Goal: Task Accomplishment & Management: Use online tool/utility

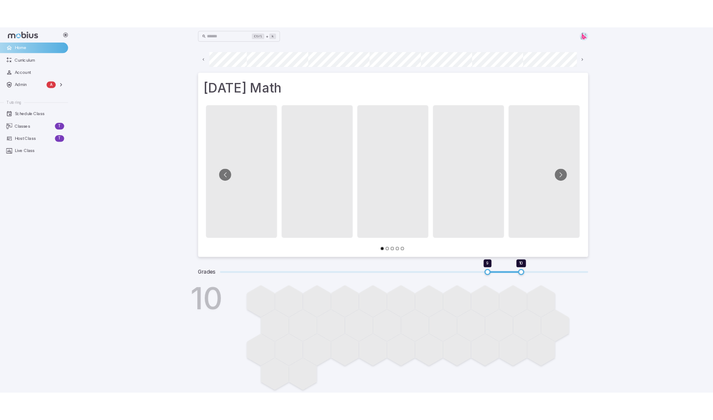
scroll to position [0, 467]
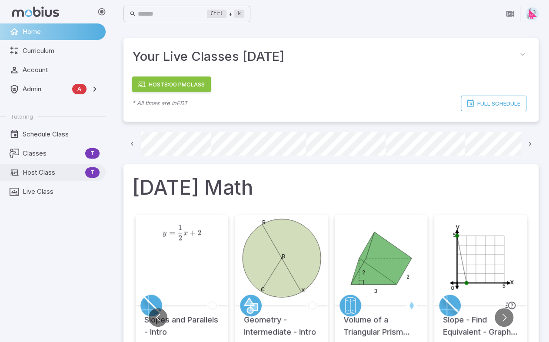
click at [40, 170] on span "Host Class" at bounding box center [52, 173] width 59 height 10
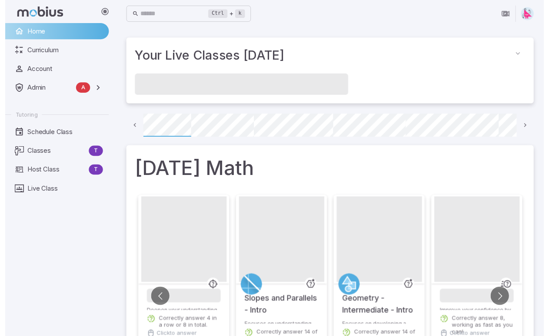
scroll to position [0, 62]
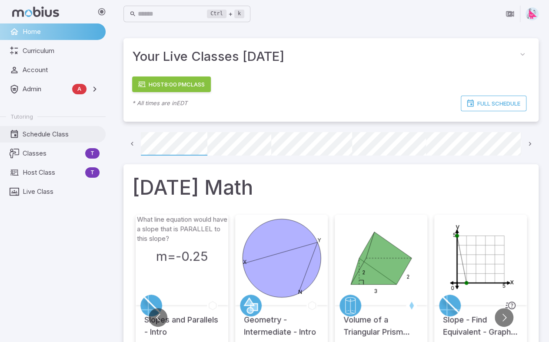
click at [42, 136] on span "Schedule Class" at bounding box center [61, 135] width 77 height 10
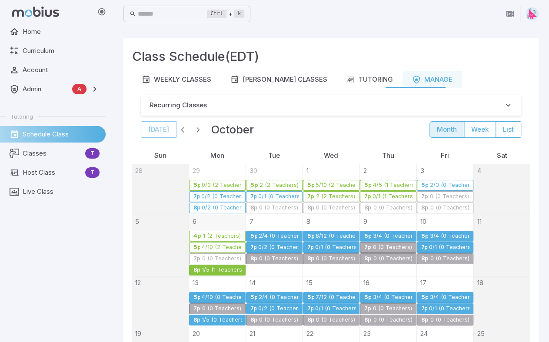
click at [214, 268] on div "1/5 (1 Teachers)" at bounding box center [221, 270] width 40 height 7
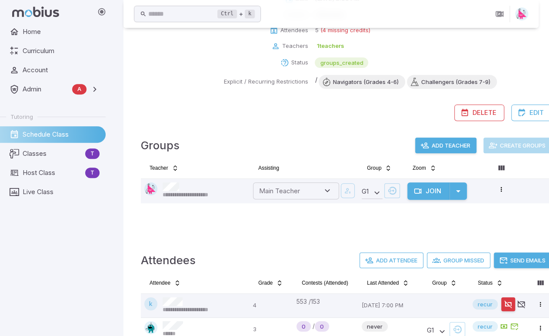
scroll to position [36, 0]
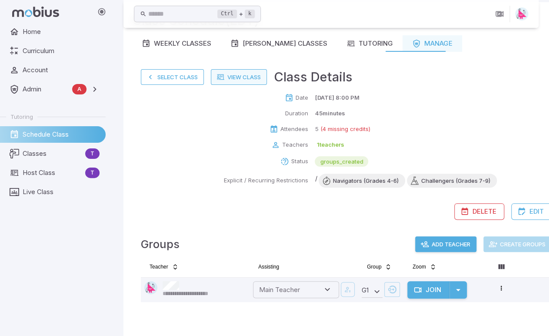
click at [241, 76] on link "View Class" at bounding box center [239, 77] width 56 height 16
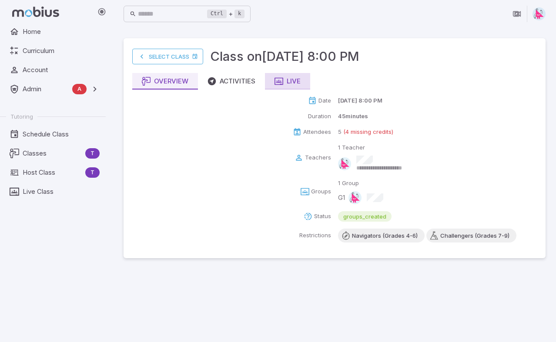
click at [301, 80] on button "Live" at bounding box center [287, 81] width 45 height 17
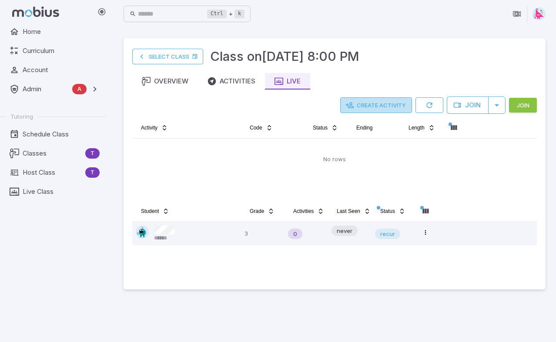
click at [370, 102] on button "Create Activity" at bounding box center [376, 105] width 72 height 16
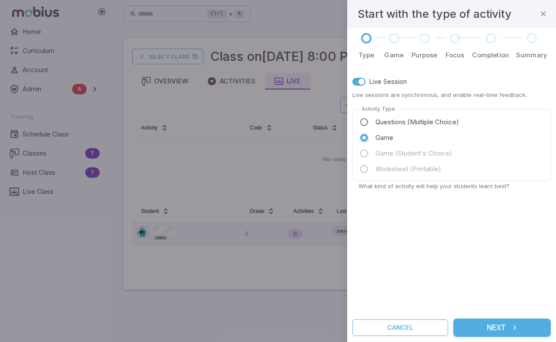
click at [506, 324] on button "Next" at bounding box center [501, 328] width 97 height 18
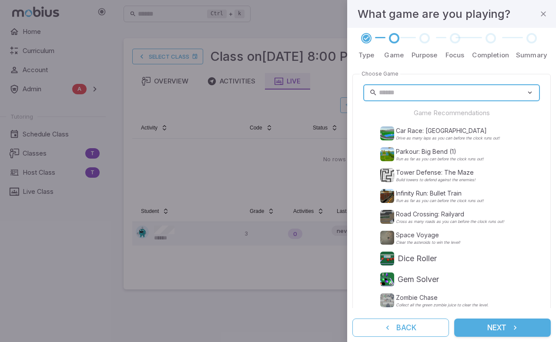
click at [416, 93] on input "text" at bounding box center [452, 92] width 147 height 17
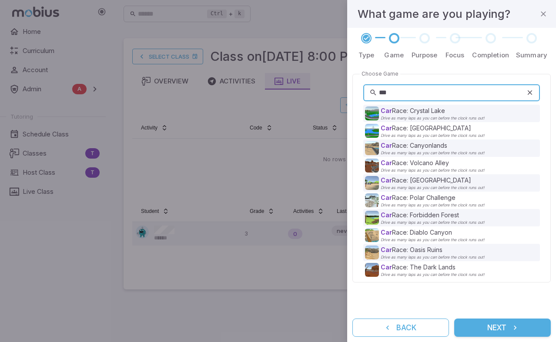
drag, startPoint x: 404, startPoint y: 92, endPoint x: 372, endPoint y: 93, distance: 32.2
click at [372, 93] on div "*** ​" at bounding box center [451, 92] width 176 height 17
type input "***"
click at [419, 181] on p "Car Race: Coco Beach" at bounding box center [432, 180] width 104 height 9
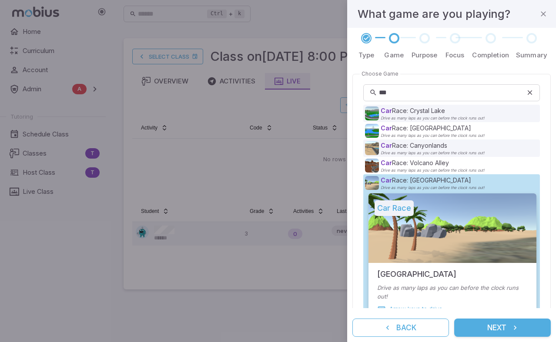
click at [494, 327] on button "Next" at bounding box center [502, 328] width 97 height 18
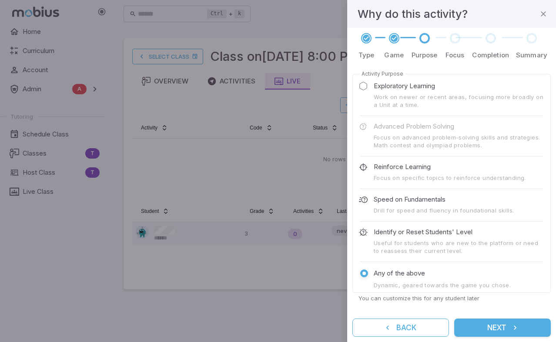
click at [504, 326] on button "Next" at bounding box center [502, 328] width 97 height 18
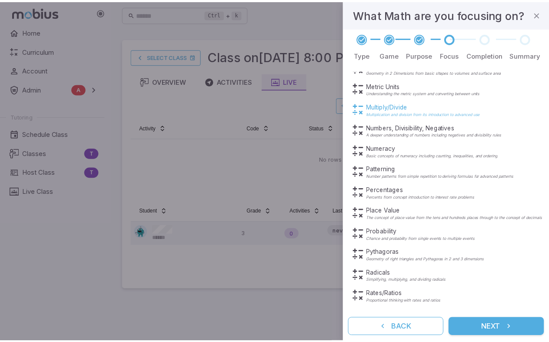
scroll to position [261, 0]
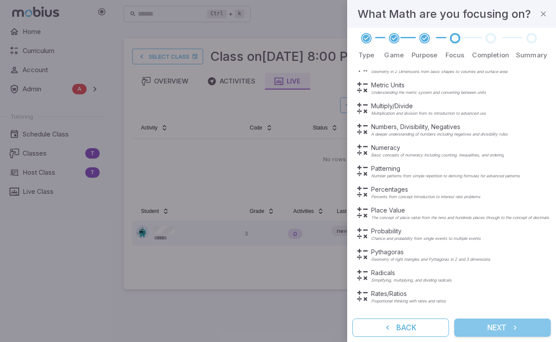
click at [497, 330] on button "Next" at bounding box center [502, 328] width 97 height 18
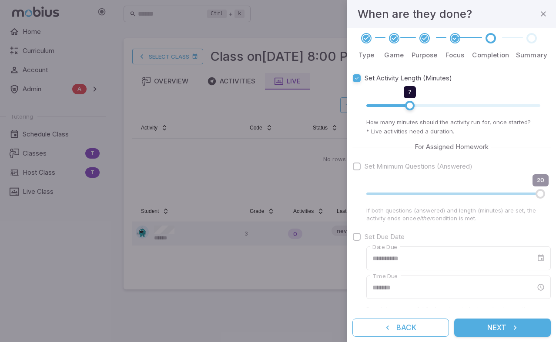
click at [494, 329] on button "Next" at bounding box center [502, 328] width 97 height 18
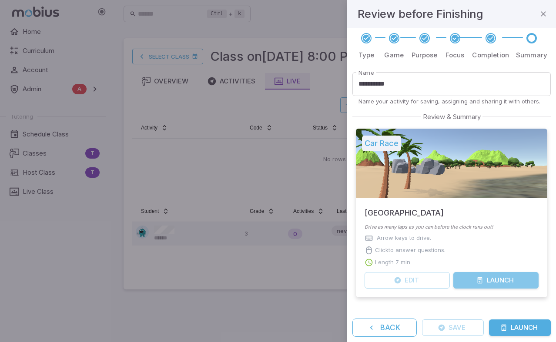
click at [498, 283] on button "Launch" at bounding box center [495, 280] width 85 height 17
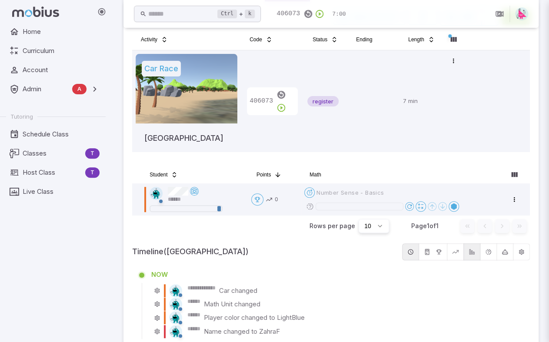
scroll to position [87, 0]
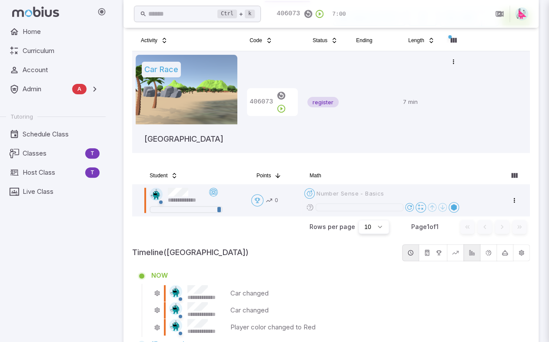
click at [290, 101] on div at bounding box center [274, 171] width 549 height 342
click at [290, 102] on div at bounding box center [274, 171] width 549 height 342
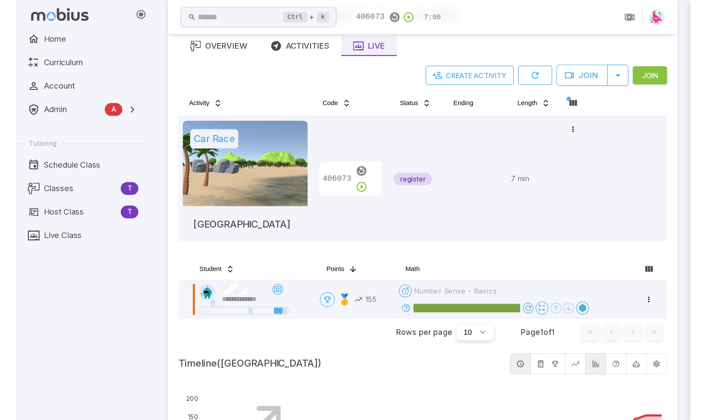
scroll to position [87, 0]
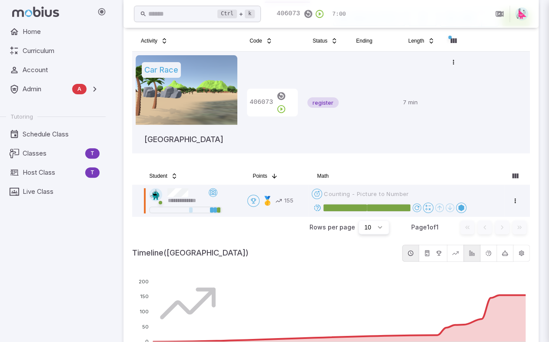
click at [317, 207] on div at bounding box center [274, 171] width 549 height 342
click at [317, 208] on div at bounding box center [274, 171] width 549 height 342
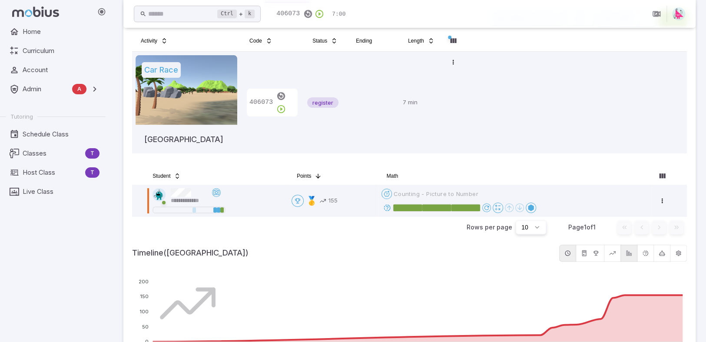
click at [388, 210] on div at bounding box center [353, 171] width 706 height 342
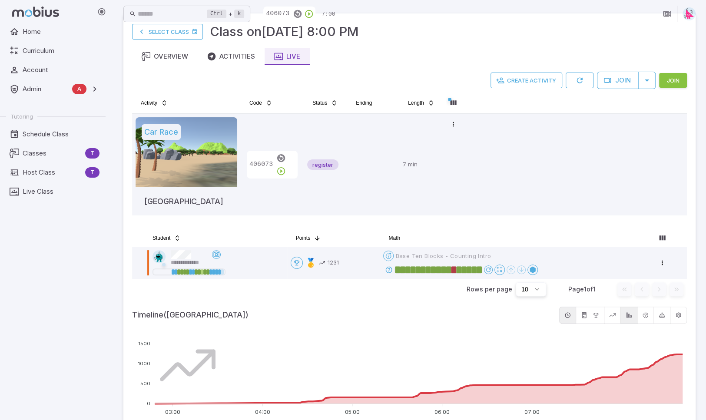
scroll to position [0, 0]
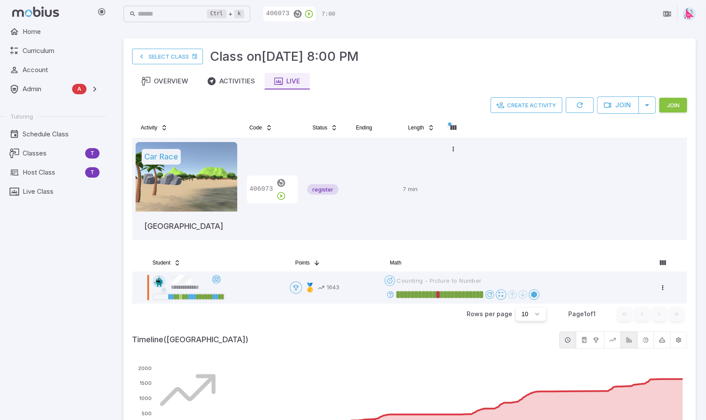
click at [526, 103] on div at bounding box center [353, 210] width 706 height 420
click at [529, 104] on div at bounding box center [353, 210] width 706 height 420
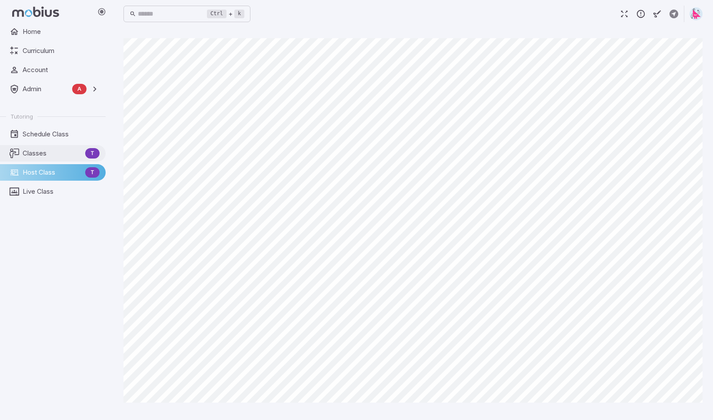
click at [42, 150] on span "Classes" at bounding box center [52, 154] width 59 height 10
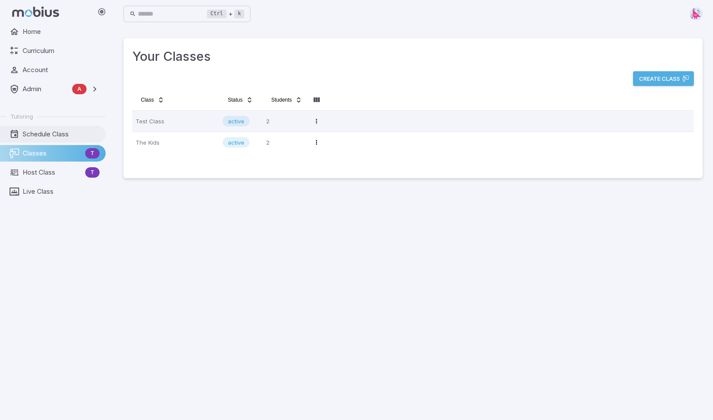
click at [30, 136] on span "Schedule Class" at bounding box center [61, 135] width 77 height 10
click at [45, 138] on span "Schedule Class" at bounding box center [61, 135] width 77 height 10
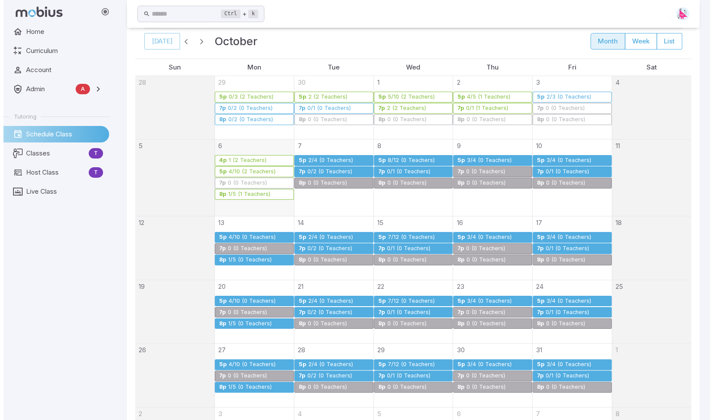
scroll to position [43, 0]
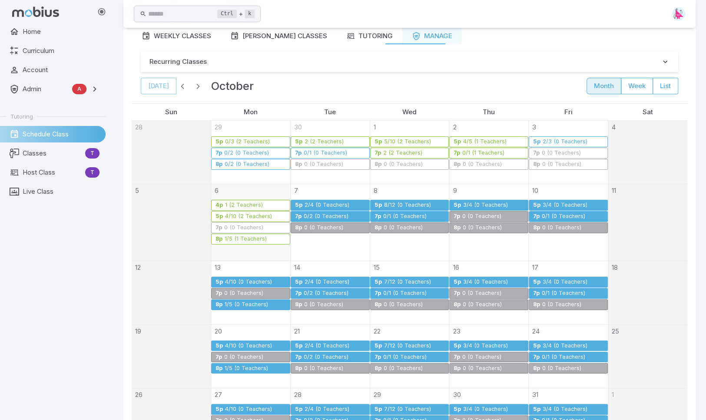
drag, startPoint x: 244, startPoint y: 248, endPoint x: 240, endPoint y: 249, distance: 4.4
click at [240, 249] on div "6 4p 1 (2 Teachers) 5p 4/10 (2 Teachers) 7p 0 (0 Teachers) 8p 1/5 (1 Teachers)" at bounding box center [250, 222] width 79 height 77
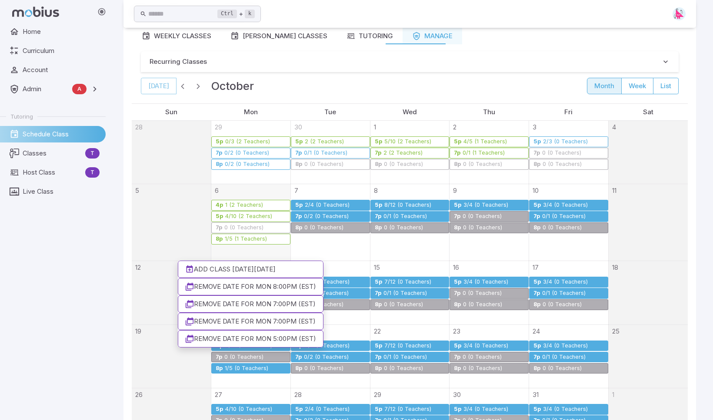
drag, startPoint x: 228, startPoint y: 273, endPoint x: 157, endPoint y: 235, distance: 80.3
drag, startPoint x: 157, startPoint y: 235, endPoint x: 181, endPoint y: 219, distance: 28.6
click at [176, 217] on div at bounding box center [356, 210] width 713 height 420
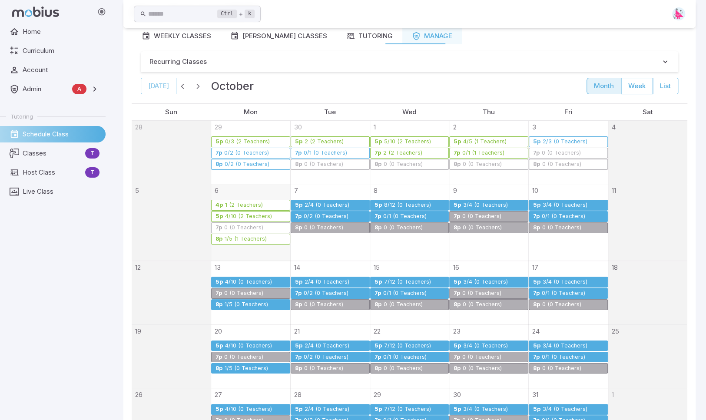
click at [226, 250] on div "6 4p 1 (2 Teachers) 5p 4/10 (2 Teachers) 7p 0 (0 Teachers) 8p 1/5 (1 Teachers)" at bounding box center [250, 222] width 79 height 77
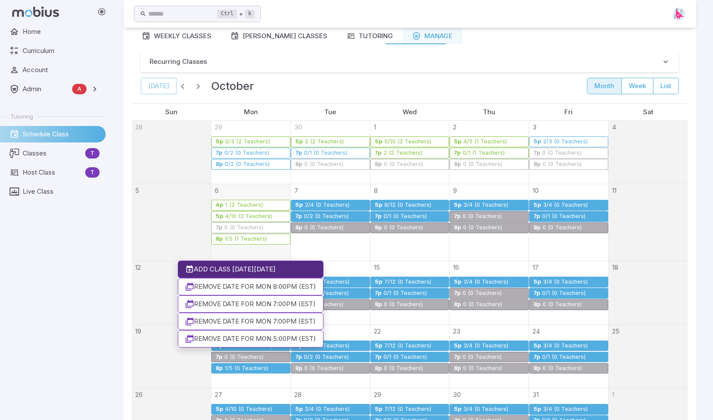
click at [248, 266] on span "Add Class on Mon Oct 06 2025" at bounding box center [255, 270] width 122 height 10
type input "*******"
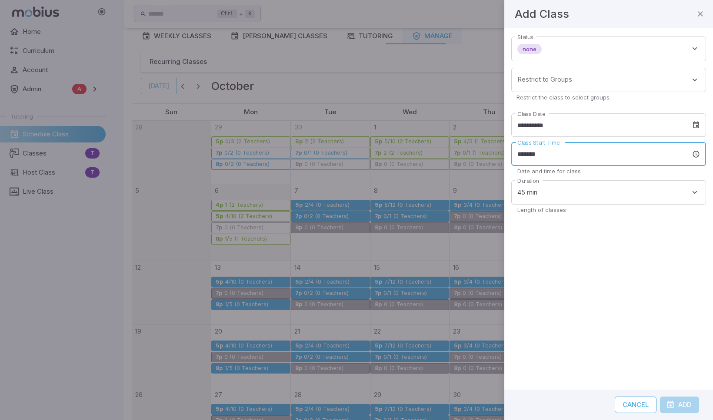
click at [547, 151] on input "*******" at bounding box center [601, 154] width 181 height 24
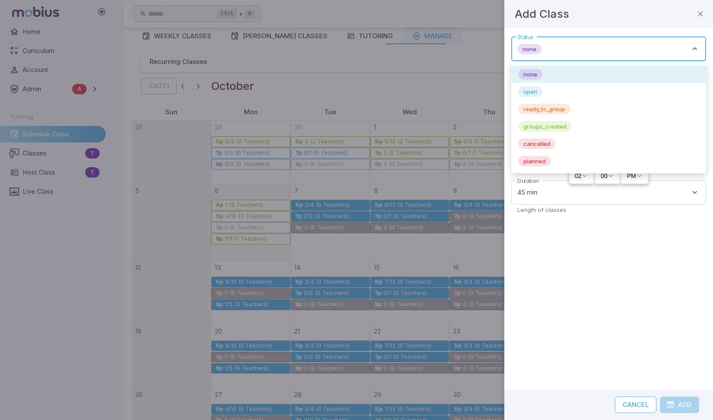
click at [536, 47] on body "Home Curriculum Account Admin A Accounts Finance Testing Tutoring Schedule Clas…" at bounding box center [356, 267] width 713 height 621
click at [536, 91] on span "open" at bounding box center [530, 91] width 24 height 9
type input "****"
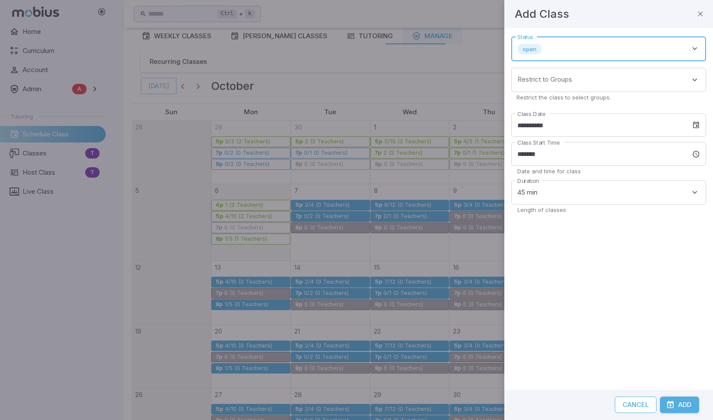
click at [546, 100] on p "Restrict the class to select groups." at bounding box center [607, 97] width 183 height 8
click at [551, 78] on body "Home Curriculum Account Admin A Accounts Finance Testing Tutoring Schedule Clas…" at bounding box center [356, 267] width 713 height 621
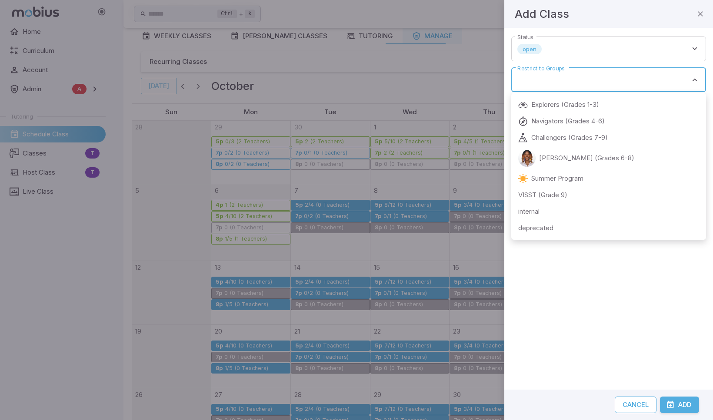
click at [532, 213] on p "internal" at bounding box center [528, 212] width 21 height 10
type input "********"
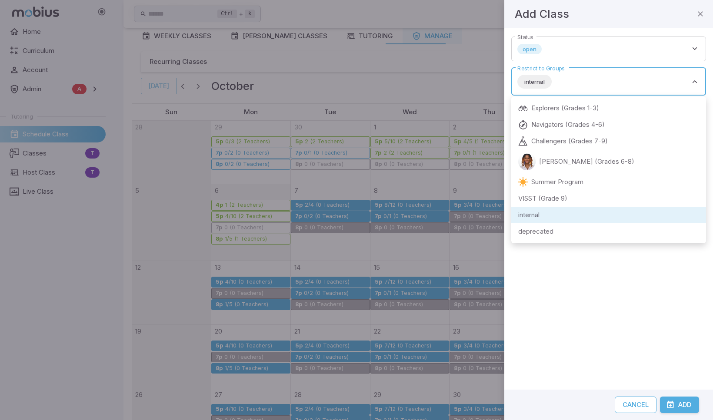
click at [555, 342] on div at bounding box center [356, 210] width 713 height 420
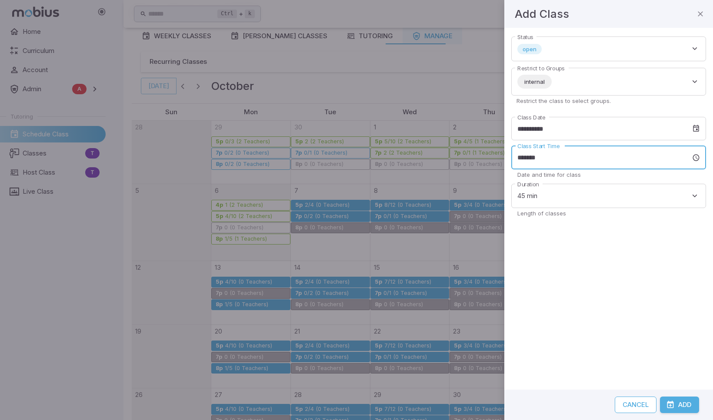
click at [555, 155] on input "*******" at bounding box center [601, 158] width 181 height 24
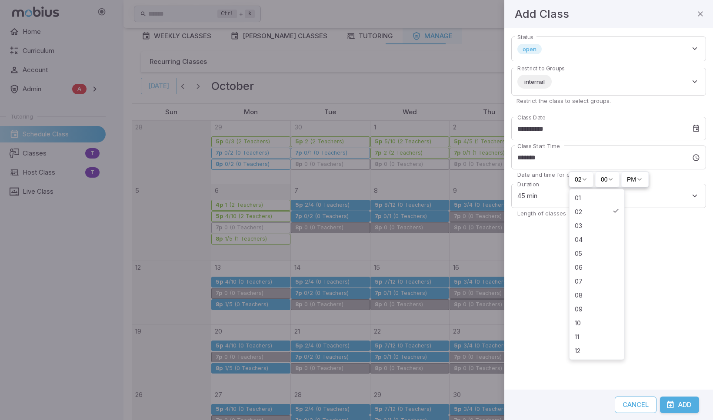
click at [555, 179] on html "Home Curriculum Account Admin A Accounts Finance Testing Tutoring Schedule Clas…" at bounding box center [356, 267] width 713 height 621
click at [555, 183] on html "Home Curriculum Account Admin A Accounts Finance Testing Tutoring Schedule Clas…" at bounding box center [356, 267] width 713 height 621
type input "*******"
click at [555, 342] on button "Add" at bounding box center [679, 405] width 39 height 17
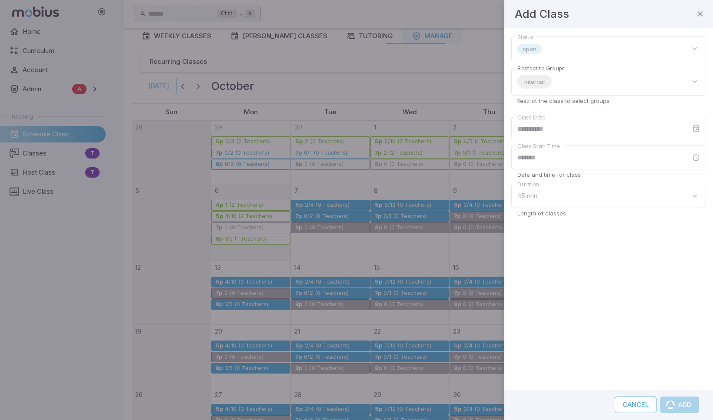
type input "****"
type input "*******"
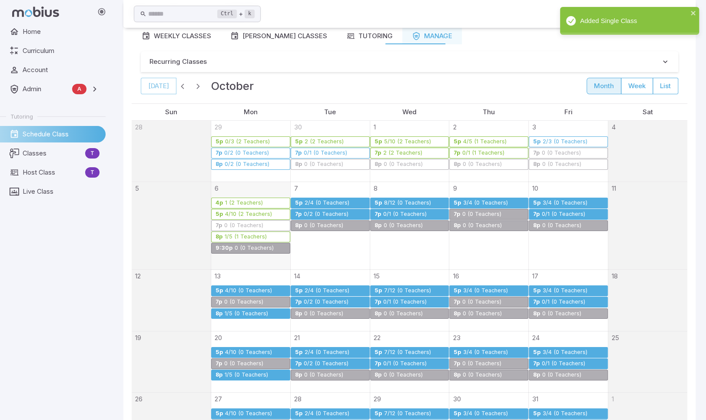
click at [248, 246] on div "0 (0 Teachers)" at bounding box center [254, 248] width 40 height 7
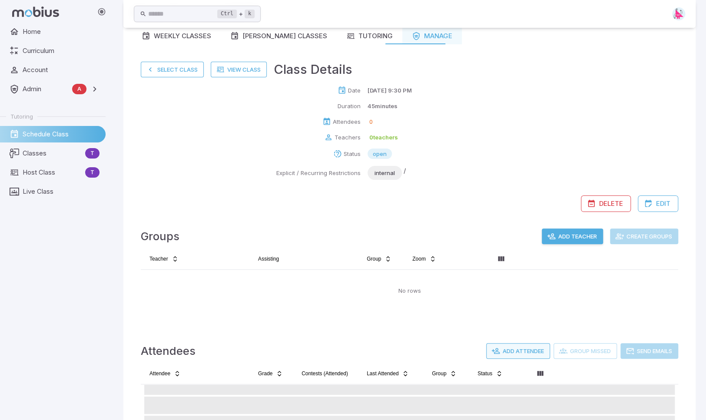
click at [509, 342] on button "Add Attendee" at bounding box center [518, 351] width 64 height 16
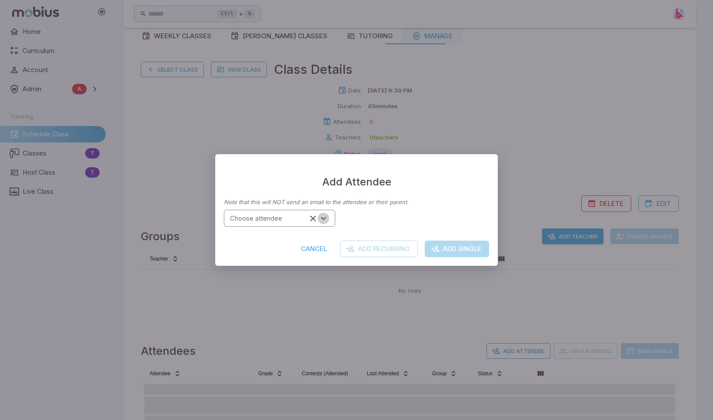
click at [326, 215] on icon "Open" at bounding box center [324, 219] width 10 height 10
click at [236, 218] on input "******" at bounding box center [266, 219] width 80 height 12
type input "******"
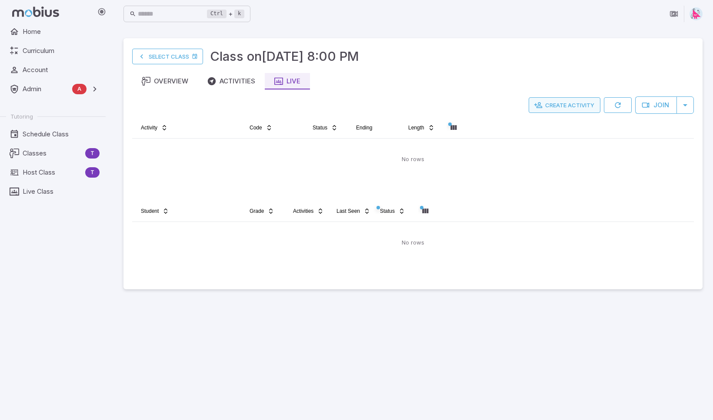
click at [574, 109] on button "Create Activity" at bounding box center [565, 105] width 72 height 16
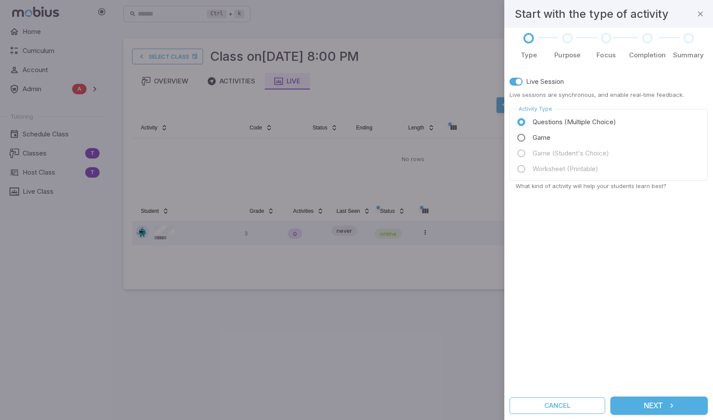
click at [658, 405] on button "Next" at bounding box center [658, 406] width 97 height 18
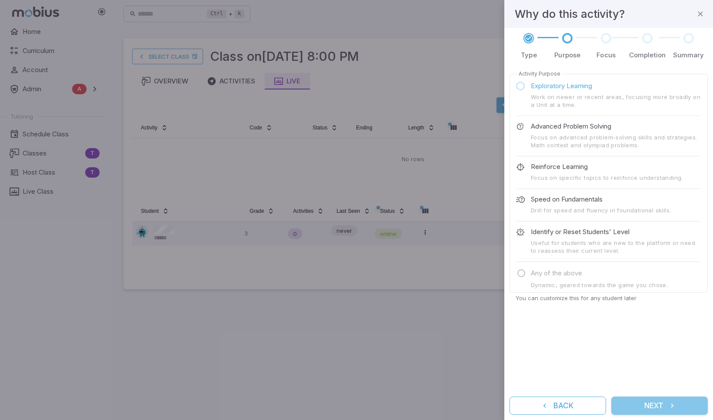
click at [661, 409] on button "Next" at bounding box center [659, 406] width 97 height 18
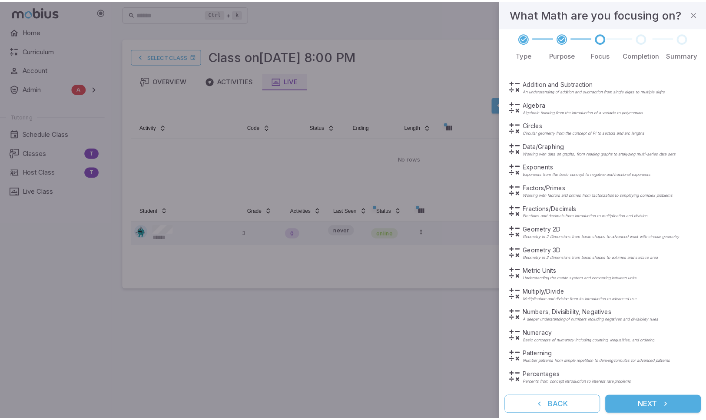
scroll to position [87, 0]
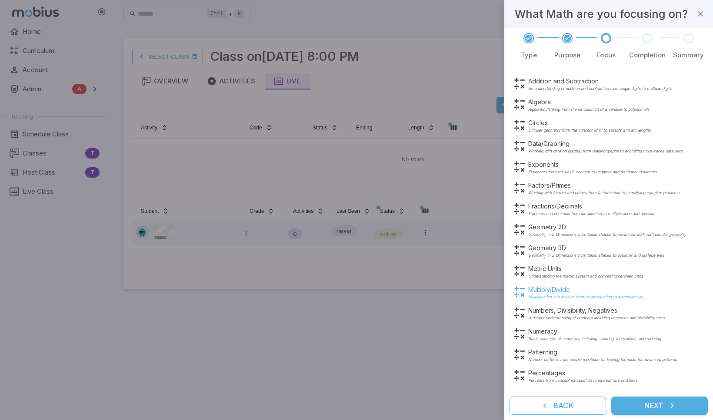
click at [542, 292] on p "Multiply/Divide" at bounding box center [585, 290] width 115 height 9
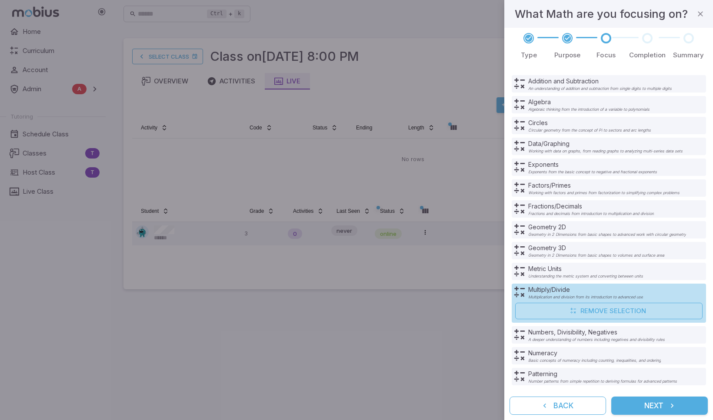
click at [657, 405] on button "Next" at bounding box center [659, 406] width 97 height 18
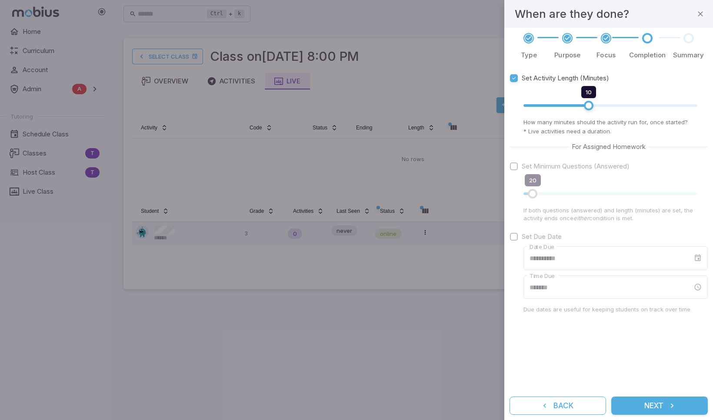
click at [658, 406] on button "Next" at bounding box center [659, 406] width 97 height 18
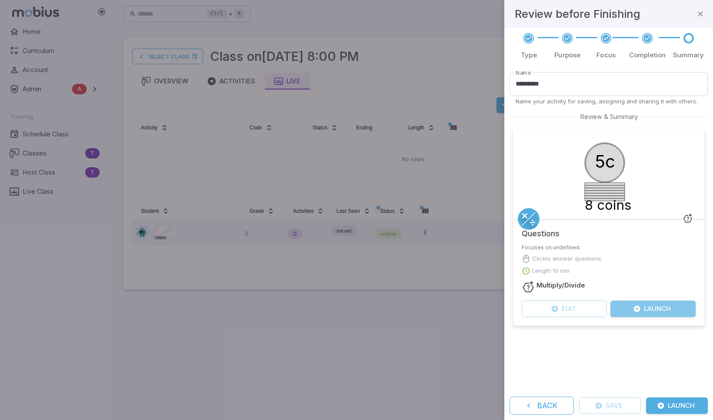
click at [654, 311] on button "Launch" at bounding box center [652, 309] width 85 height 17
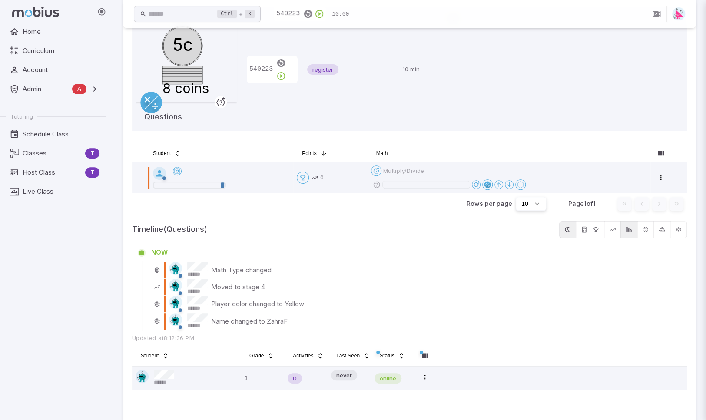
scroll to position [0, 0]
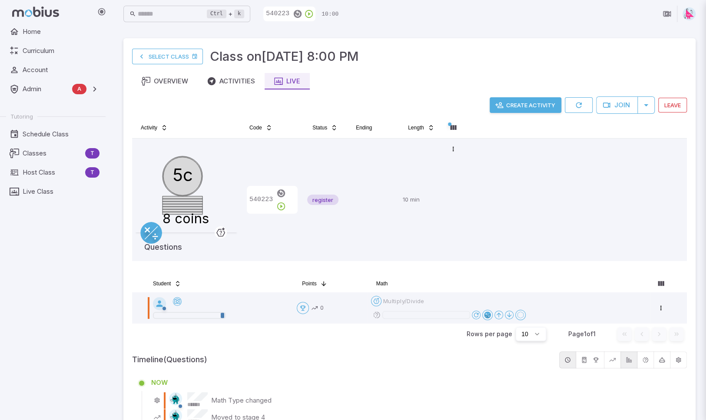
click at [290, 200] on div at bounding box center [353, 210] width 706 height 420
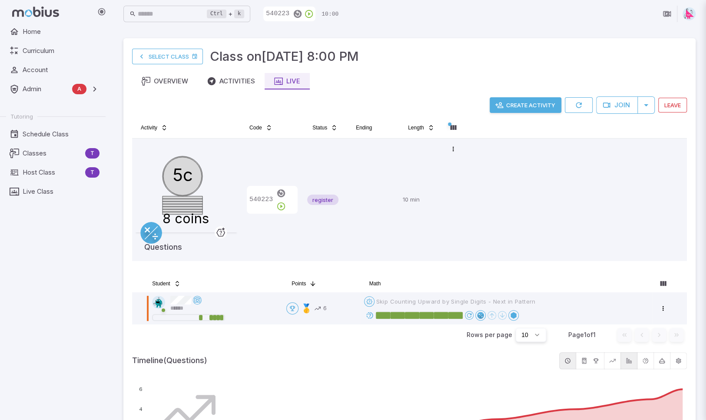
click at [370, 316] on div at bounding box center [353, 210] width 706 height 420
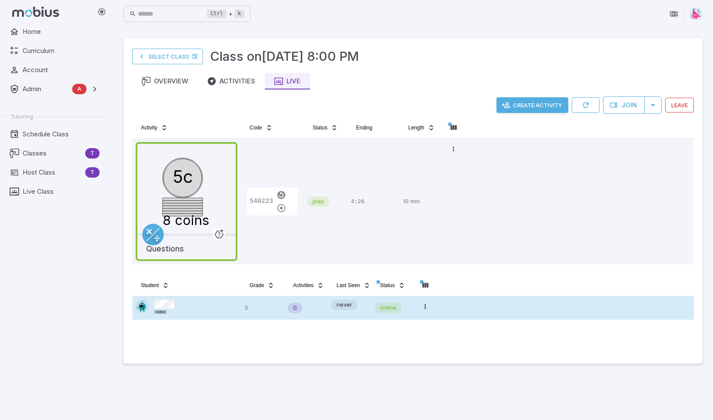
click at [208, 303] on div "******" at bounding box center [187, 308] width 102 height 17
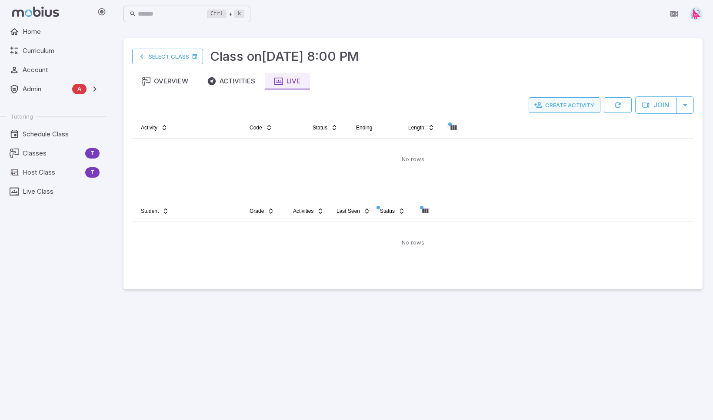
click at [564, 104] on button "Create Activity" at bounding box center [565, 105] width 72 height 16
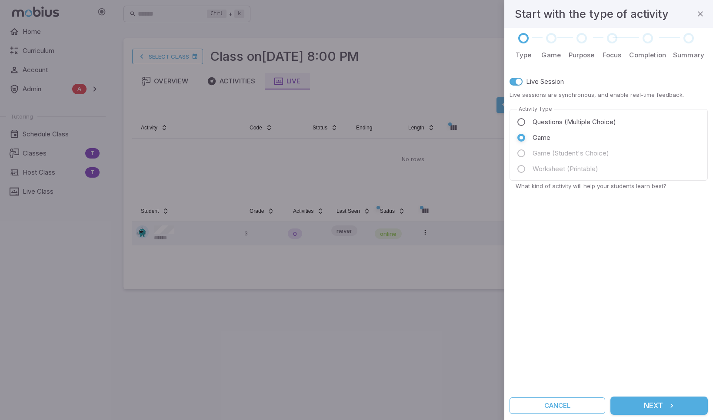
click at [664, 403] on button "Next" at bounding box center [658, 406] width 97 height 18
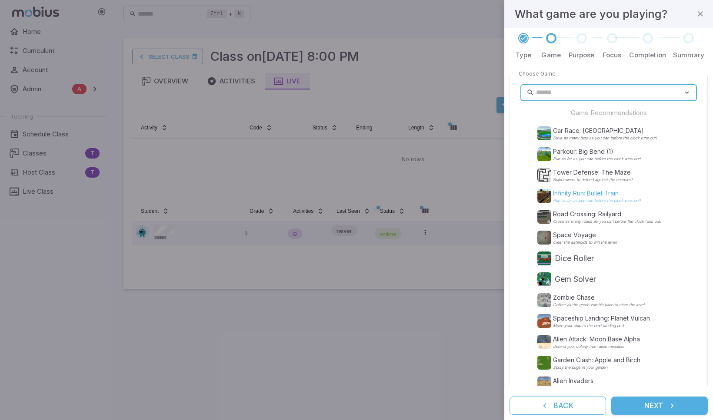
click at [575, 194] on p "Infinity Run: Bullet Train" at bounding box center [597, 193] width 88 height 9
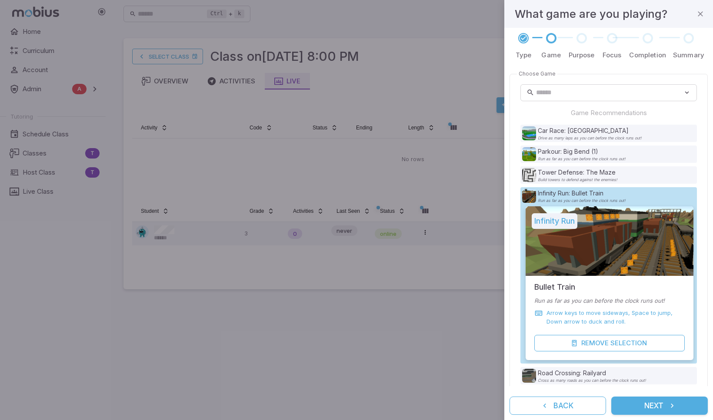
click at [654, 409] on button "Next" at bounding box center [659, 406] width 97 height 18
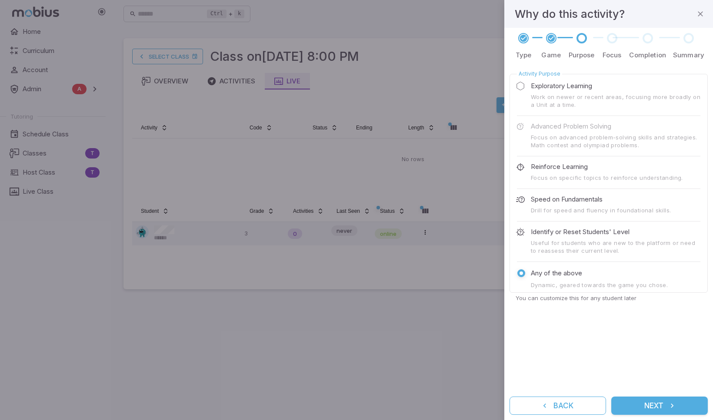
click at [653, 406] on button "Next" at bounding box center [659, 406] width 97 height 18
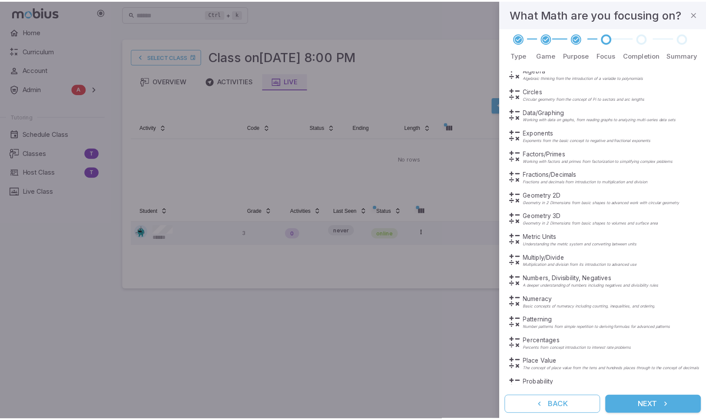
scroll to position [130, 0]
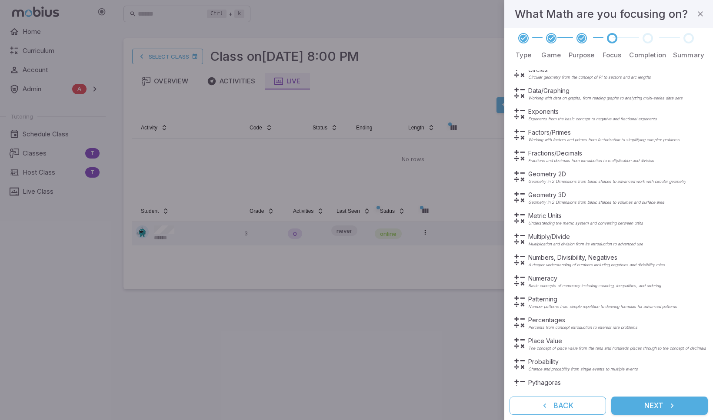
click at [644, 404] on button "Next" at bounding box center [659, 406] width 97 height 18
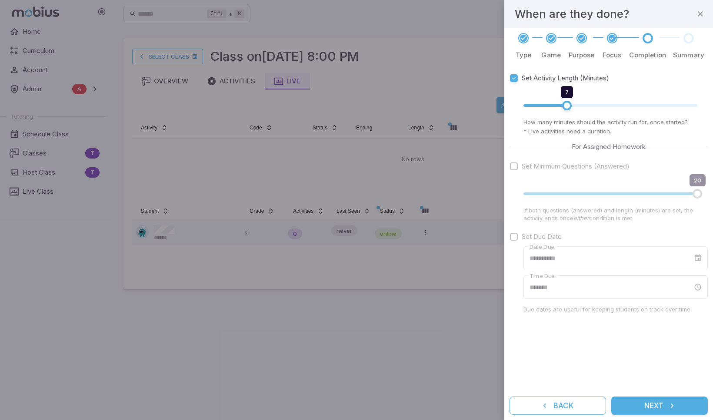
click at [664, 405] on button "Next" at bounding box center [659, 406] width 97 height 18
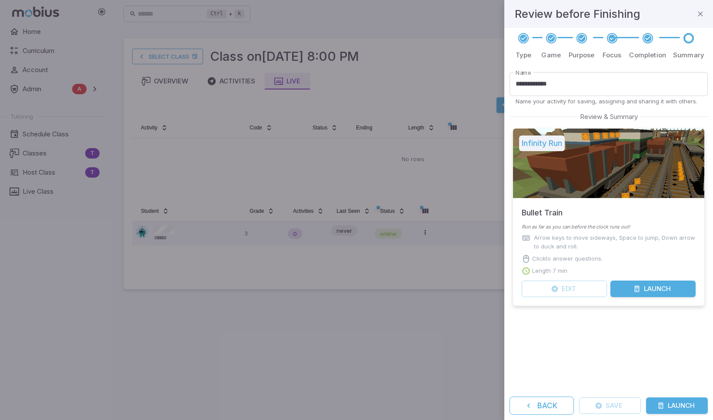
click at [659, 291] on button "Launch" at bounding box center [652, 289] width 85 height 17
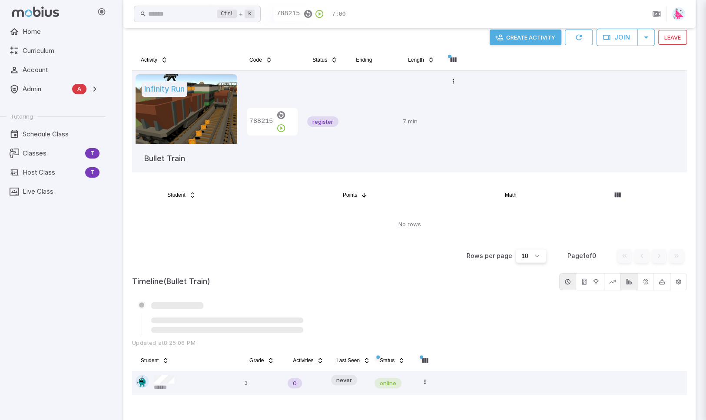
scroll to position [96, 0]
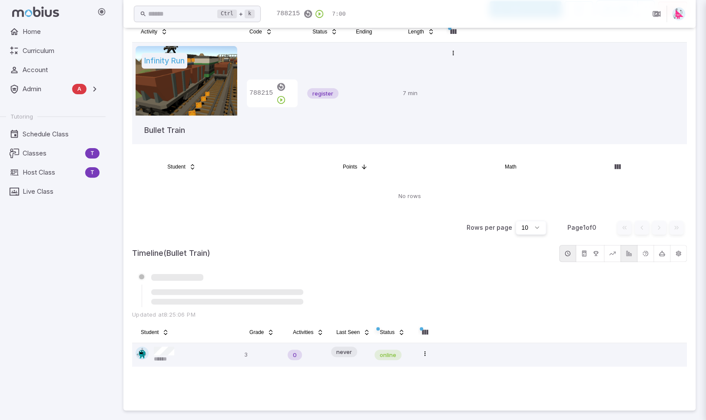
click at [215, 354] on div at bounding box center [353, 210] width 706 height 420
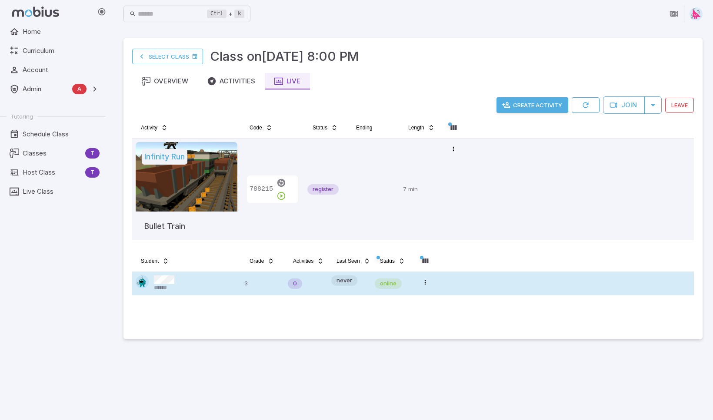
click at [184, 284] on div "******" at bounding box center [187, 284] width 102 height 17
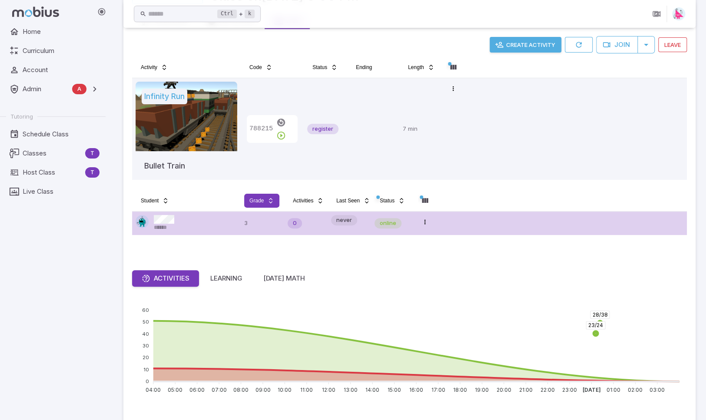
scroll to position [130, 0]
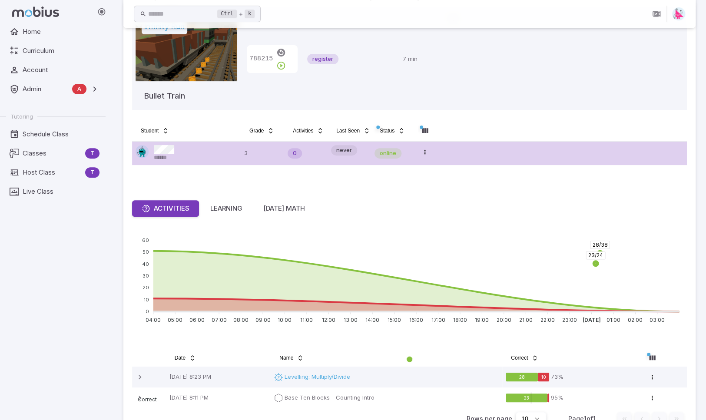
click at [197, 152] on div "******" at bounding box center [187, 153] width 102 height 17
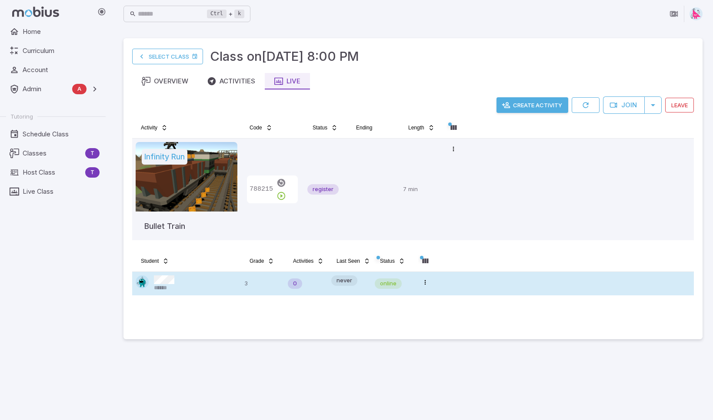
click at [196, 279] on div "******" at bounding box center [187, 284] width 102 height 17
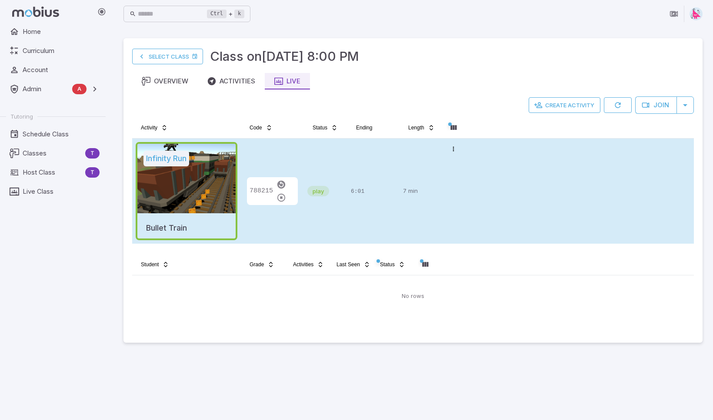
click at [344, 151] on td "play" at bounding box center [325, 191] width 43 height 105
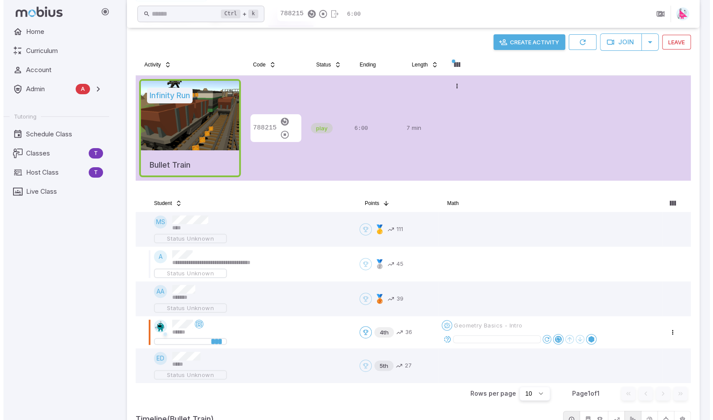
scroll to position [130, 0]
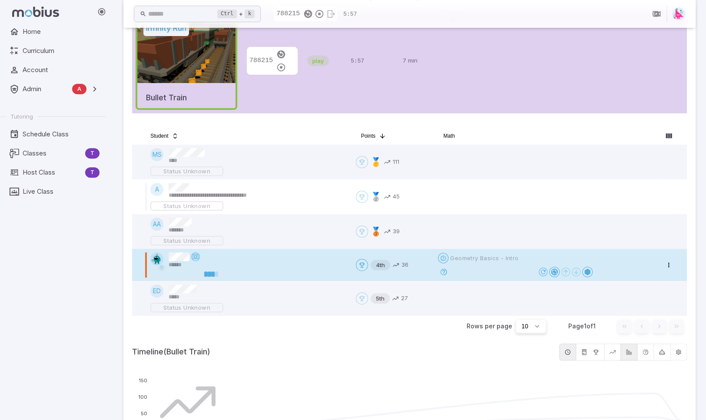
click at [443, 273] on icon at bounding box center [444, 272] width 8 height 8
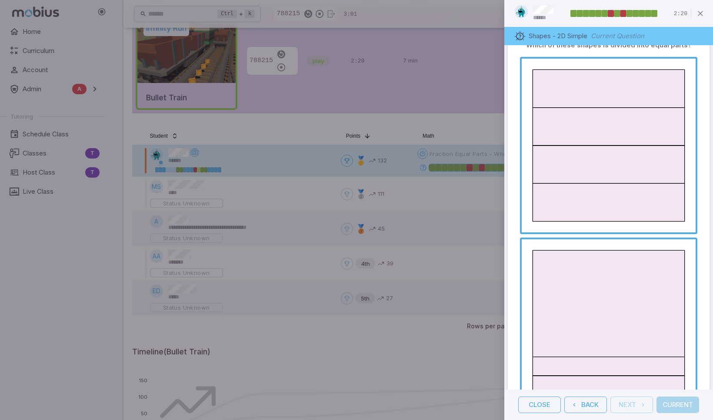
scroll to position [0, 0]
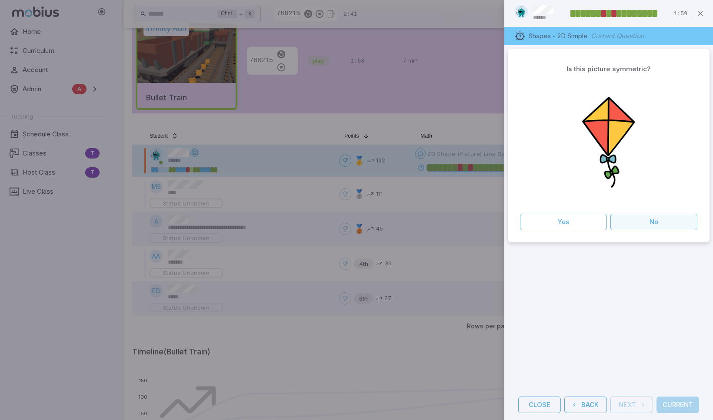
click at [653, 221] on button "No" at bounding box center [653, 222] width 87 height 17
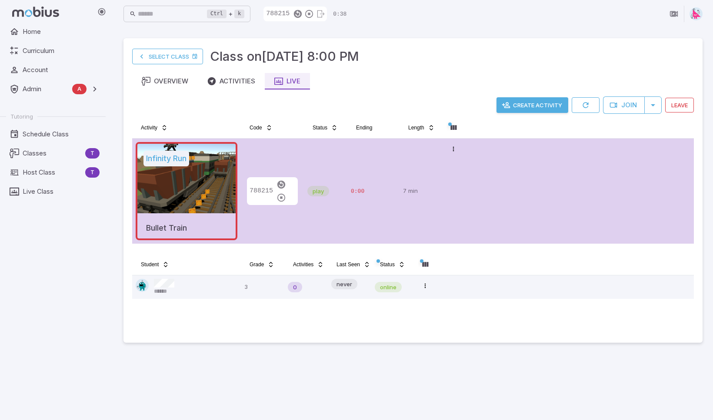
click at [534, 104] on button "Create Activity" at bounding box center [532, 105] width 72 height 16
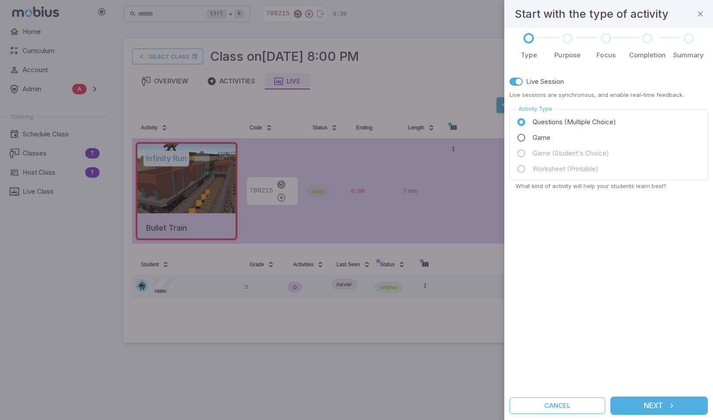
click at [661, 409] on button "Next" at bounding box center [658, 406] width 97 height 18
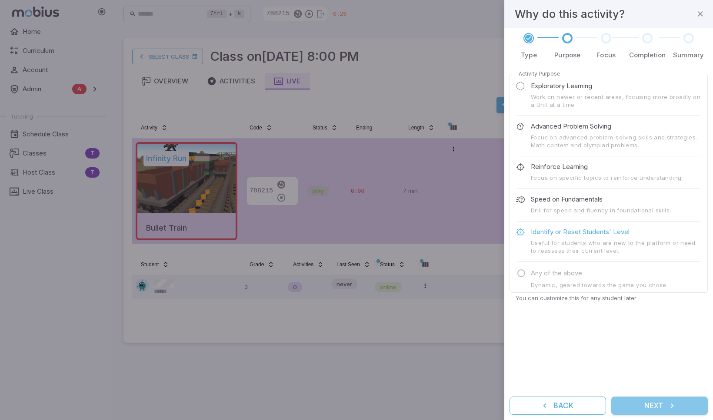
click at [655, 409] on button "Next" at bounding box center [659, 406] width 97 height 18
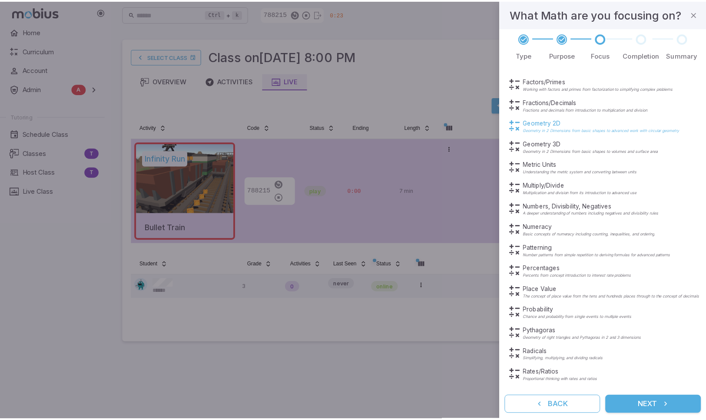
scroll to position [183, 0]
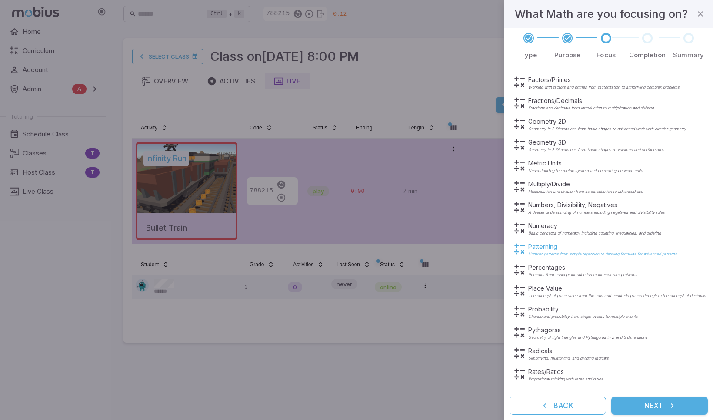
click at [543, 246] on p "Patterning" at bounding box center [602, 247] width 149 height 9
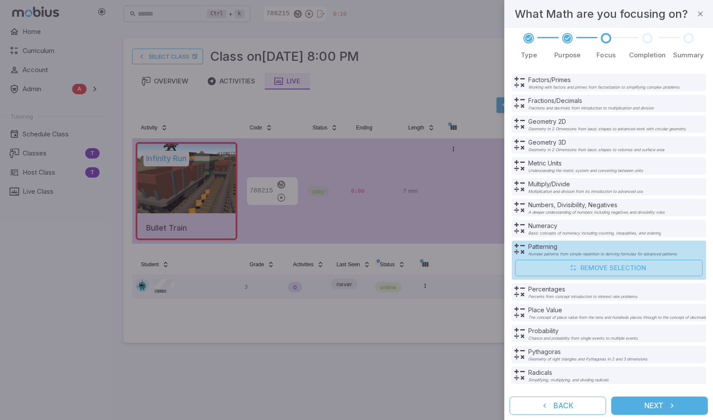
click at [659, 405] on button "Next" at bounding box center [659, 406] width 97 height 18
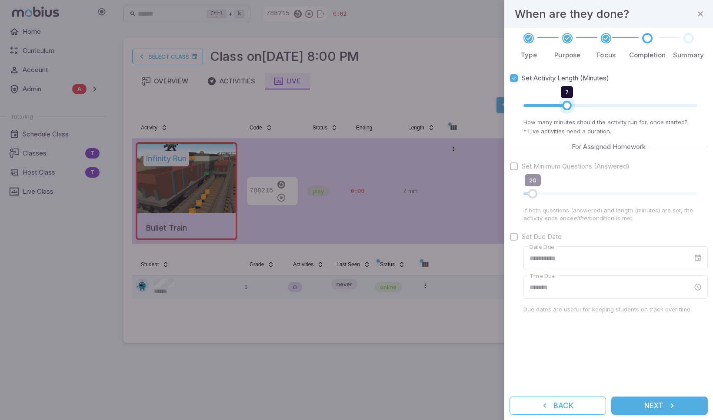
drag, startPoint x: 589, startPoint y: 106, endPoint x: 569, endPoint y: 108, distance: 20.5
click at [569, 108] on span "7" at bounding box center [567, 106] width 10 height 10
type input "*"
drag, startPoint x: 567, startPoint y: 104, endPoint x: 572, endPoint y: 104, distance: 4.8
click at [572, 104] on span "8" at bounding box center [574, 106] width 10 height 10
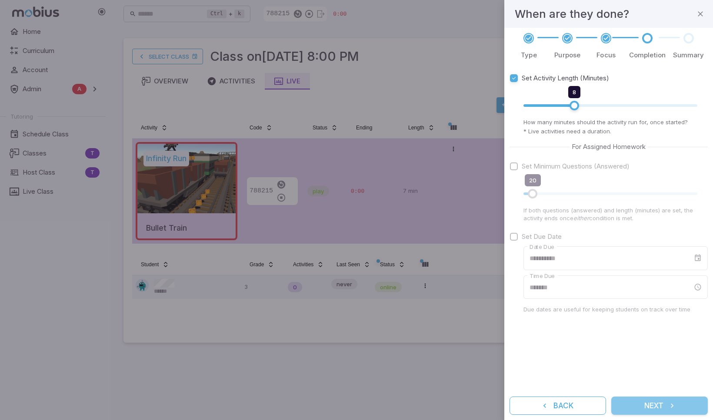
click at [644, 408] on button "Next" at bounding box center [659, 406] width 97 height 18
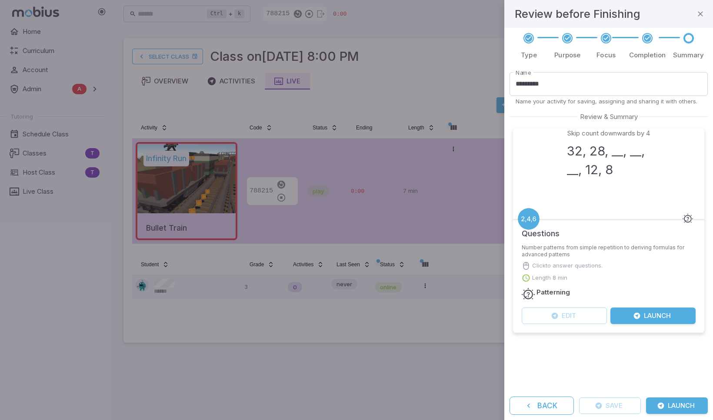
click at [662, 317] on button "Launch" at bounding box center [652, 316] width 85 height 17
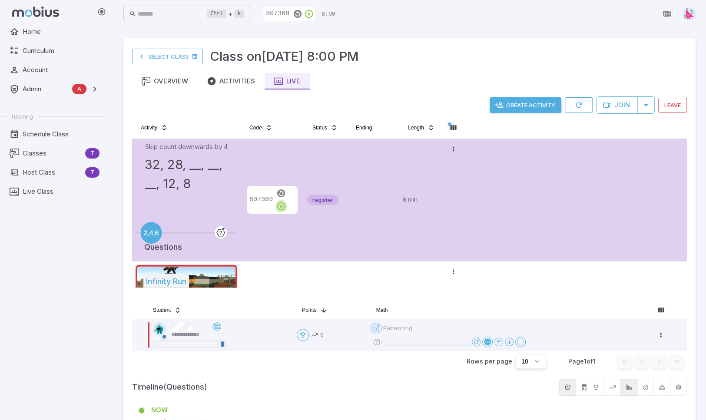
click at [286, 202] on icon "button" at bounding box center [281, 207] width 10 height 10
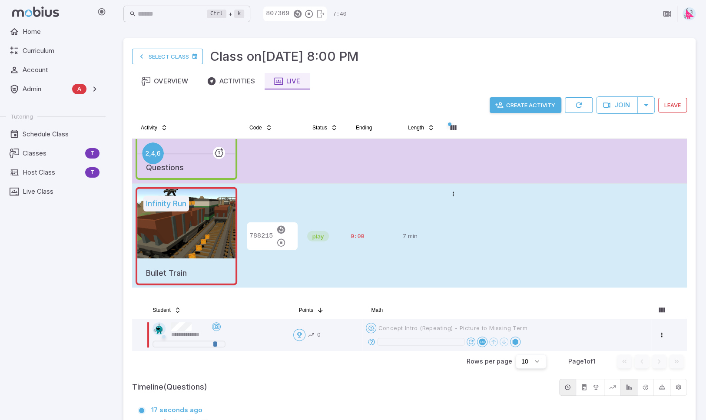
scroll to position [82, 0]
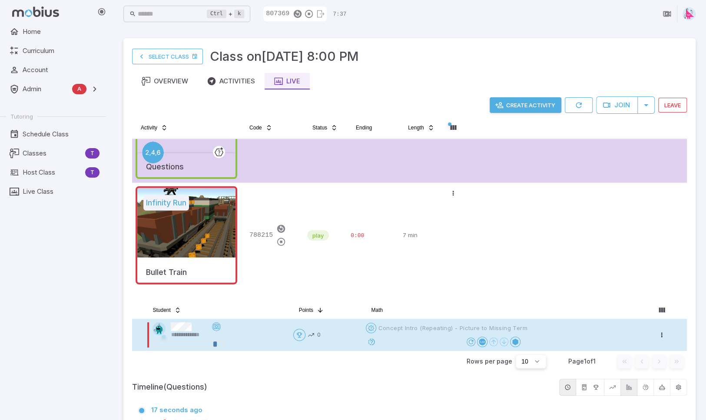
click at [372, 342] on icon at bounding box center [372, 342] width 8 height 8
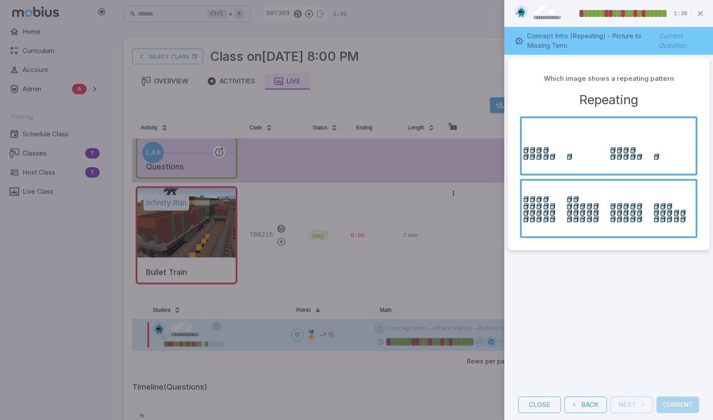
click at [436, 53] on div at bounding box center [356, 210] width 713 height 420
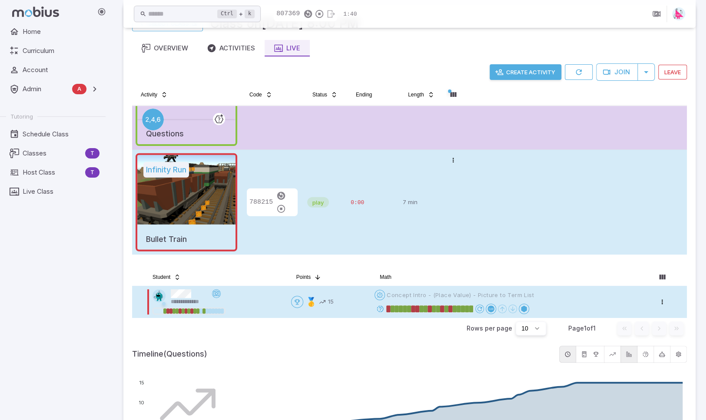
scroll to position [43, 0]
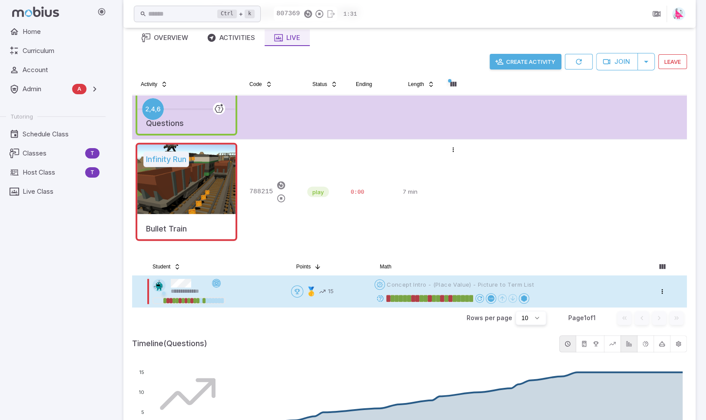
click at [216, 283] on icon at bounding box center [216, 283] width 7 height 7
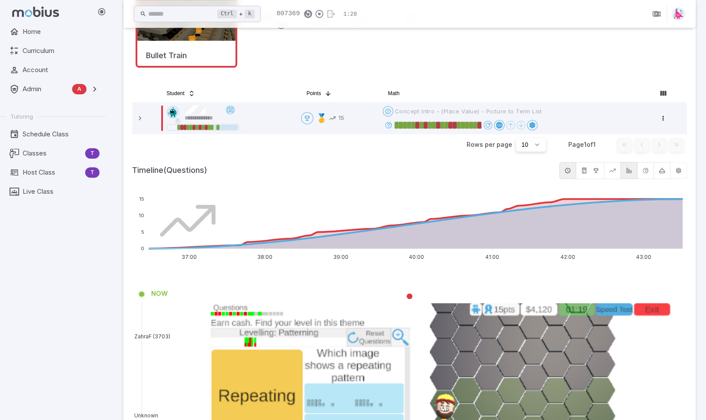
scroll to position [217, 0]
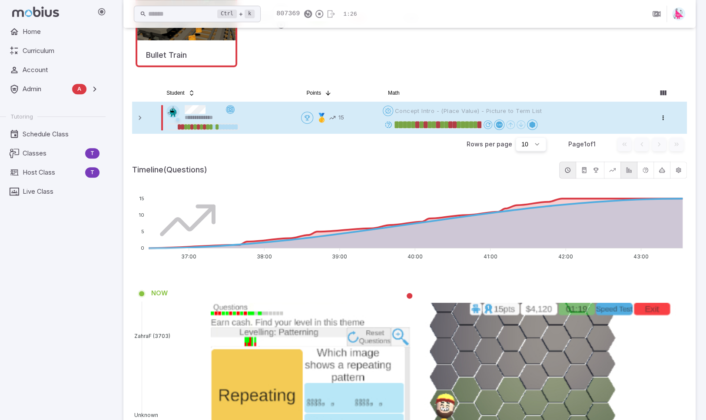
click at [231, 108] on icon at bounding box center [230, 109] width 7 height 7
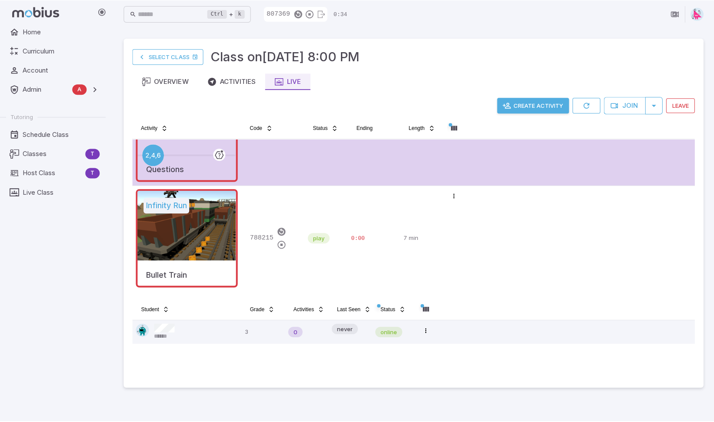
scroll to position [82, 0]
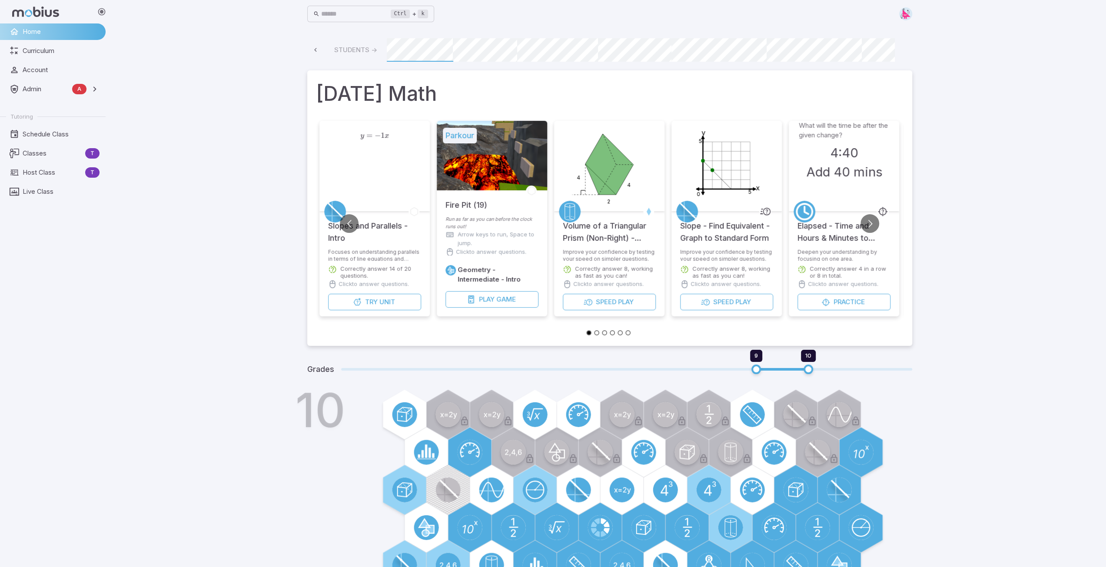
scroll to position [0, 62]
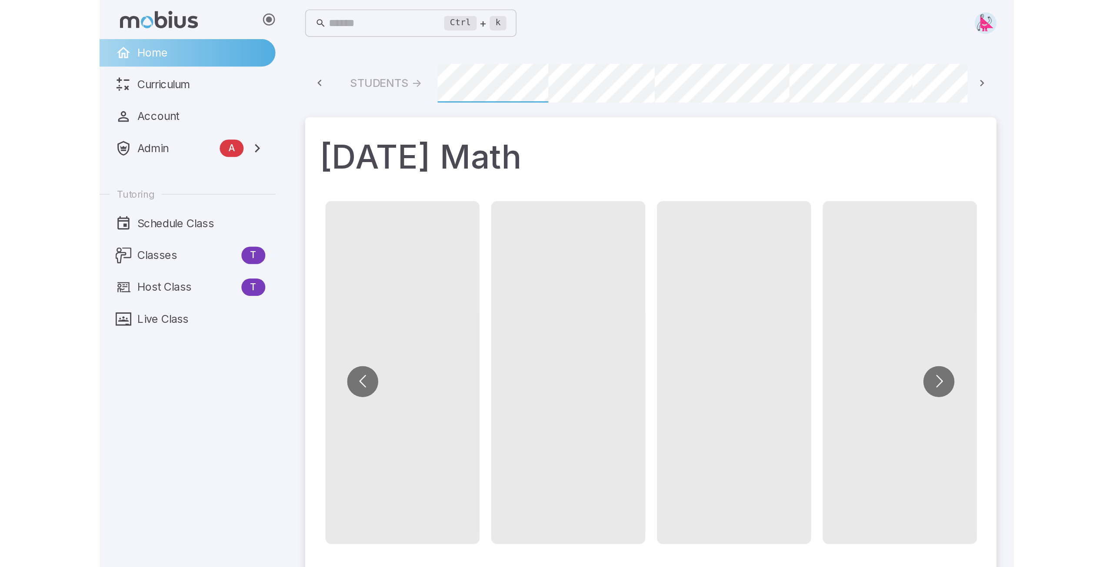
scroll to position [0, 657]
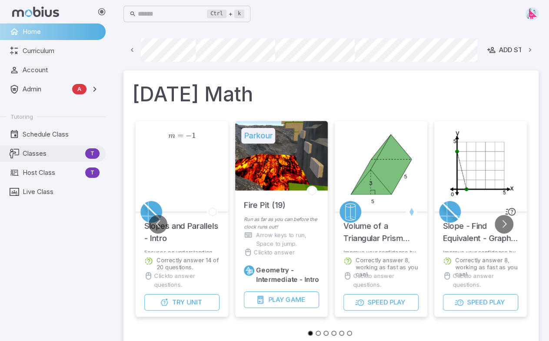
click at [39, 153] on span "Classes" at bounding box center [52, 154] width 59 height 10
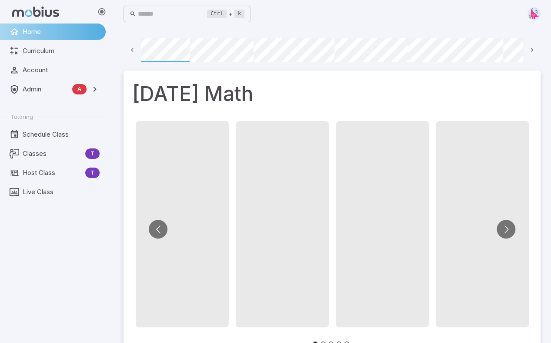
scroll to position [0, 62]
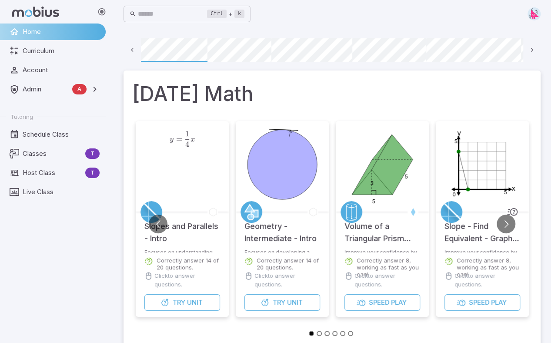
click at [530, 14] on img at bounding box center [533, 13] width 13 height 13
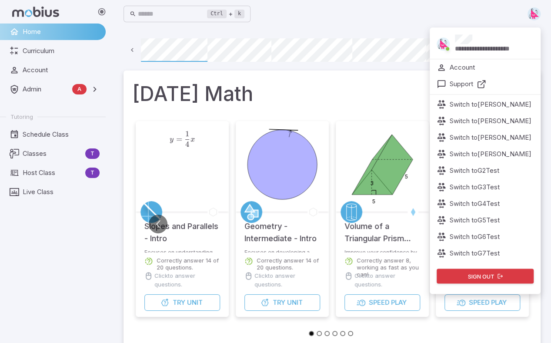
click at [479, 272] on button "Sign out" at bounding box center [484, 275] width 97 height 15
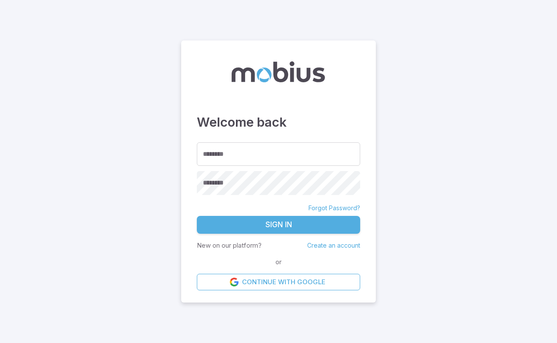
click at [323, 247] on link "Create an account" at bounding box center [333, 244] width 53 height 7
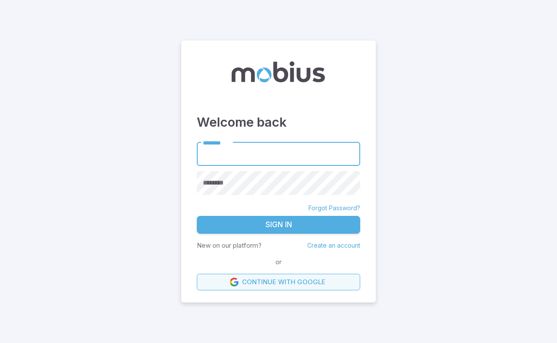
click at [265, 280] on link "Continue with Google" at bounding box center [278, 281] width 163 height 17
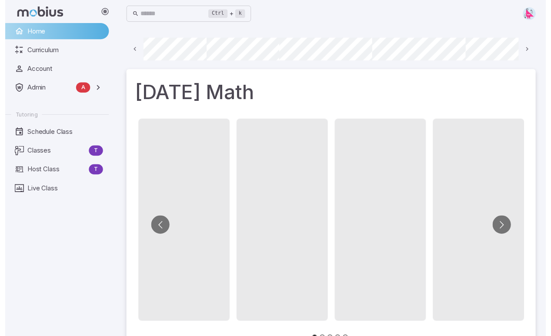
scroll to position [0, 62]
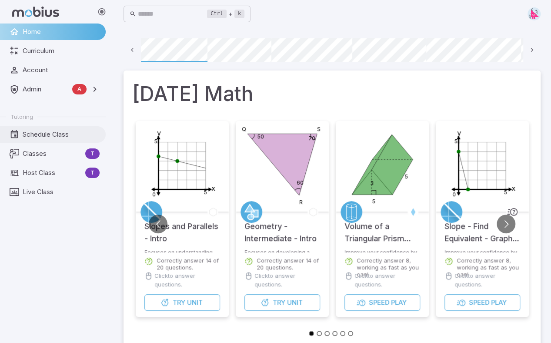
click at [41, 136] on span "Schedule Class" at bounding box center [61, 135] width 77 height 10
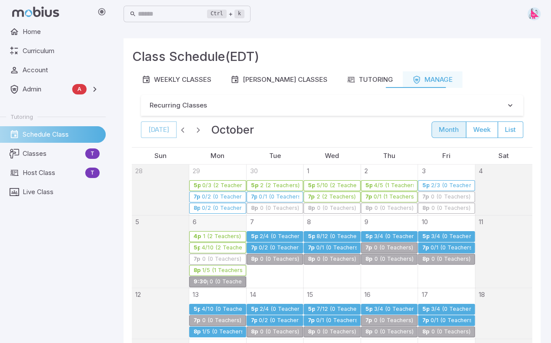
click at [212, 280] on div "0 (0 Teachers)" at bounding box center [225, 281] width 33 height 7
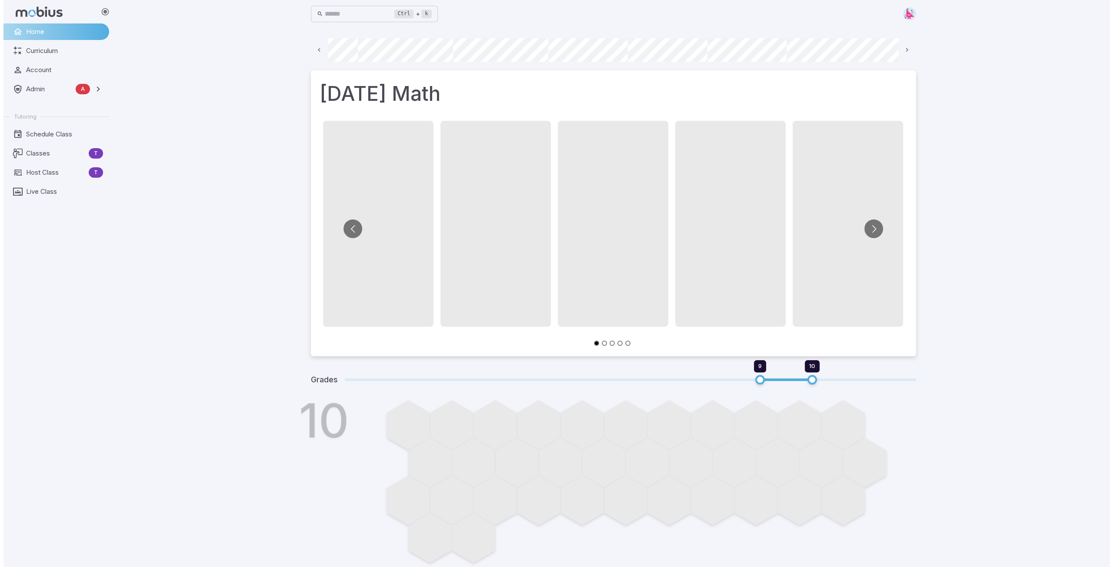
scroll to position [0, 467]
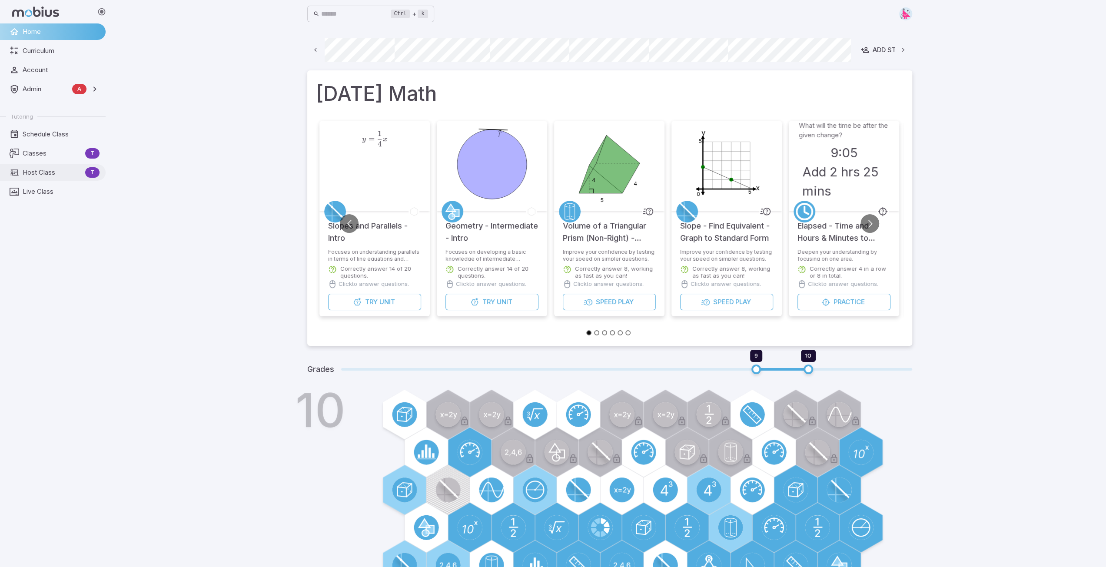
click at [52, 172] on span "Host Class" at bounding box center [52, 173] width 59 height 10
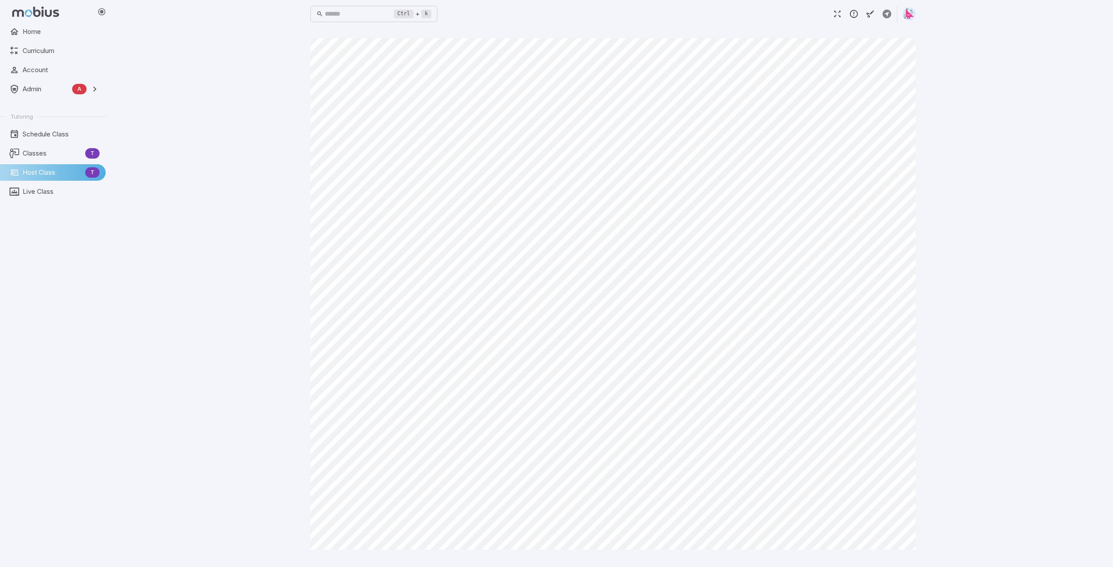
click at [532, 30] on main "Canvas actions 100 % Exit zen mode" at bounding box center [613, 297] width 626 height 539
click at [246, 160] on div "Ctrl + k ​ Canvas actions 100 % Exit zen mode" at bounding box center [613, 283] width 1000 height 567
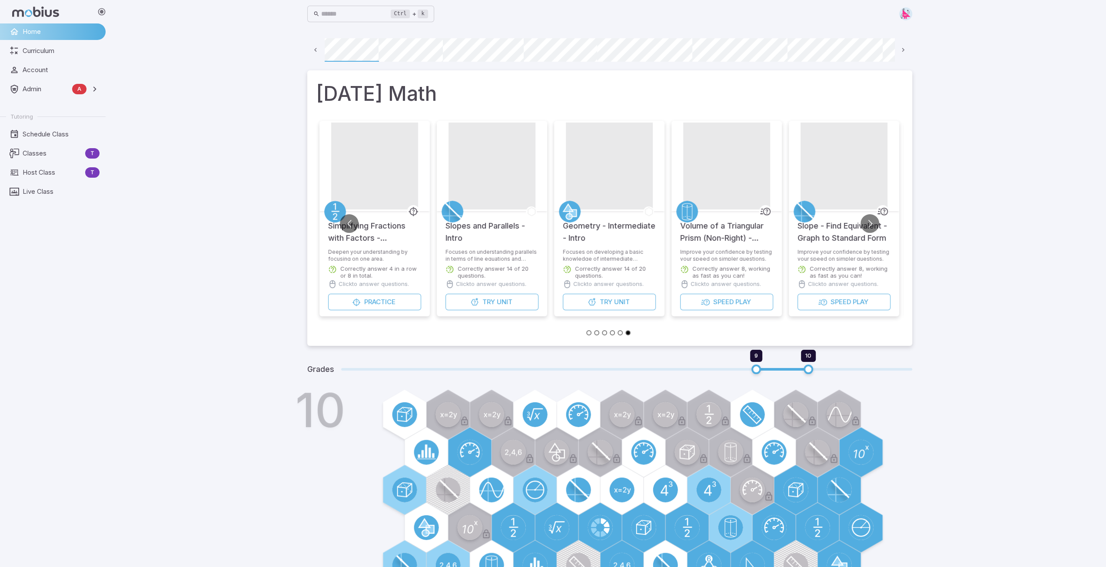
scroll to position [0, 62]
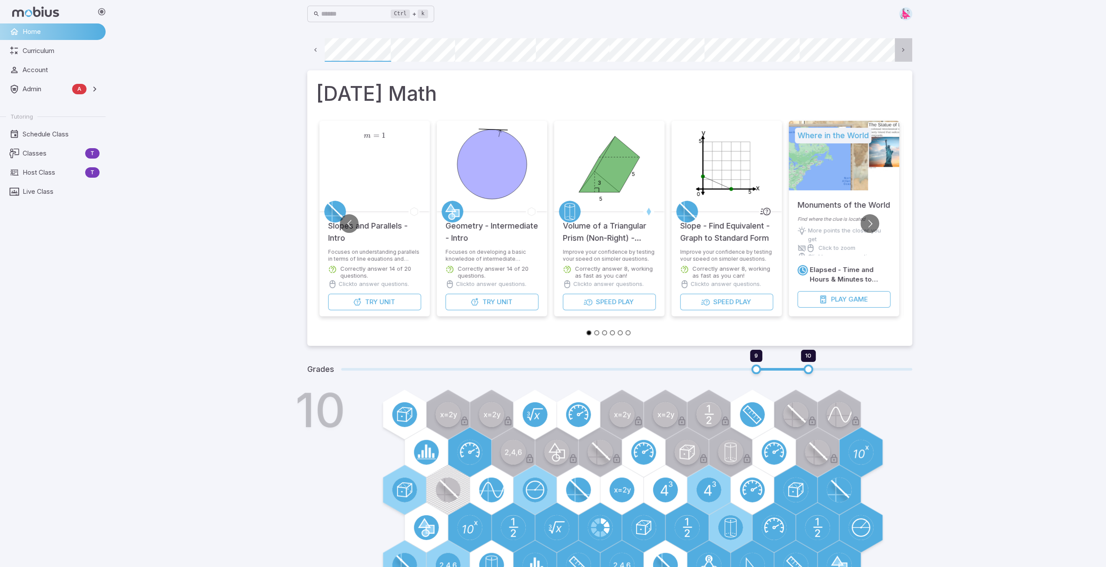
click at [905, 49] on icon at bounding box center [903, 50] width 8 height 8
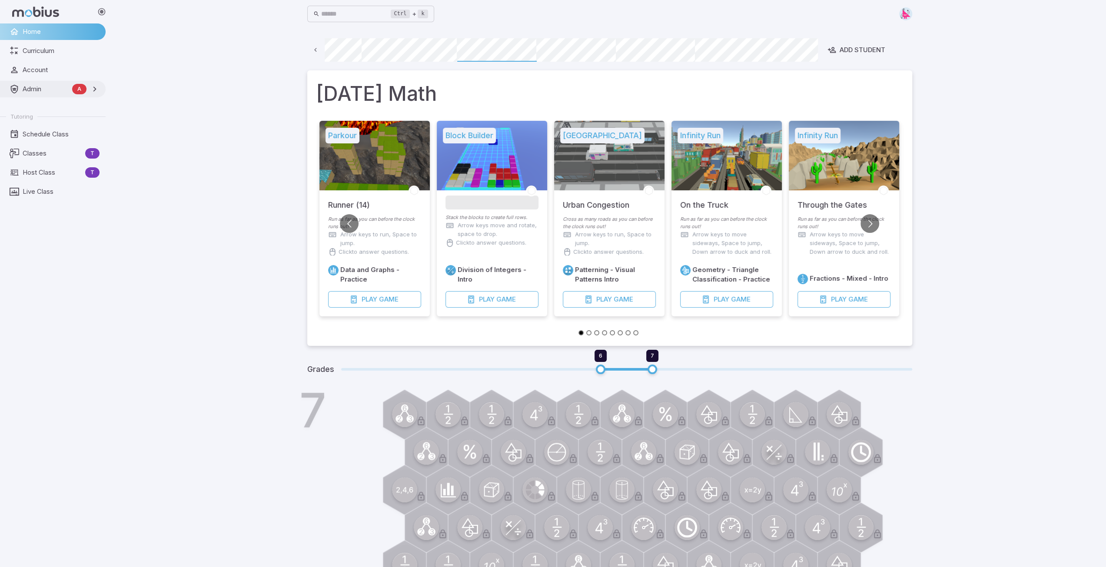
click at [38, 94] on link "Admin A" at bounding box center [53, 89] width 106 height 17
click at [40, 108] on span "Accounts" at bounding box center [61, 108] width 76 height 10
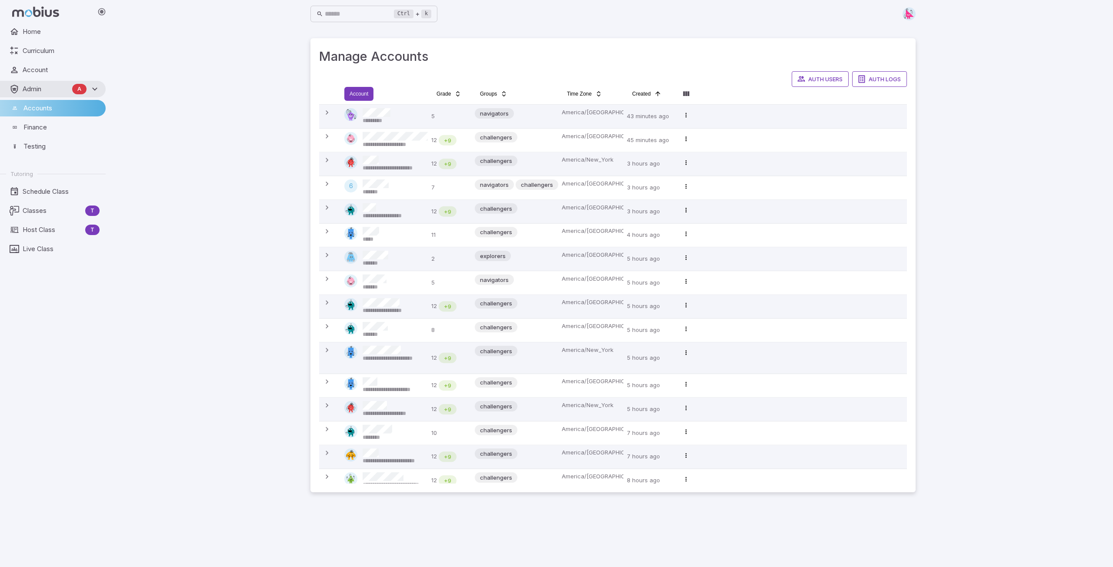
click at [359, 93] on html "**********" at bounding box center [556, 283] width 1113 height 567
click at [402, 114] on input "Search" at bounding box center [419, 115] width 83 height 17
type input "******"
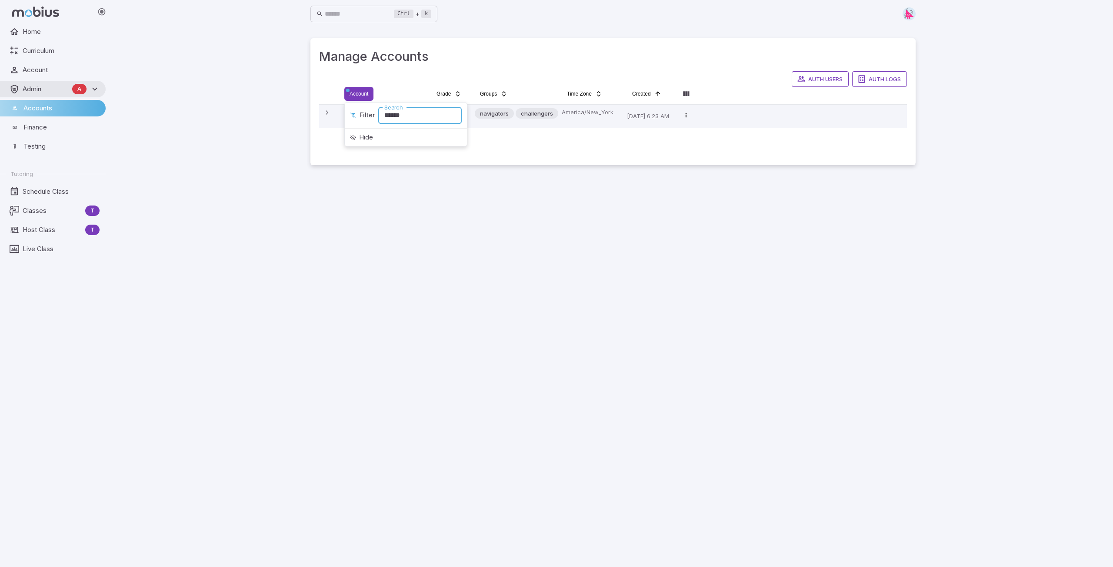
click at [578, 119] on html "**********" at bounding box center [556, 283] width 1113 height 567
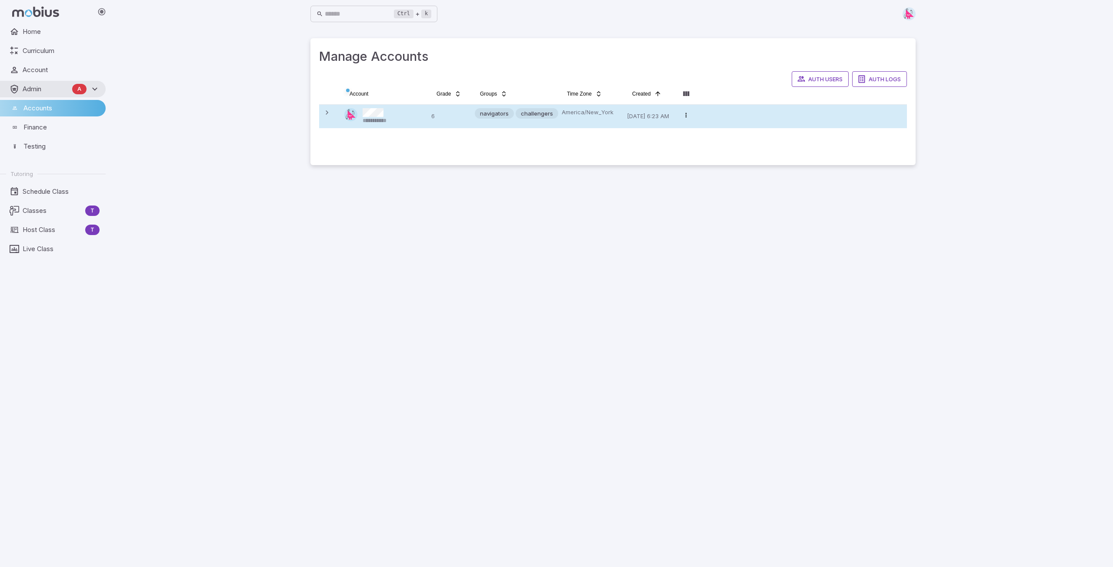
click at [392, 117] on span "**********" at bounding box center [380, 121] width 34 height 8
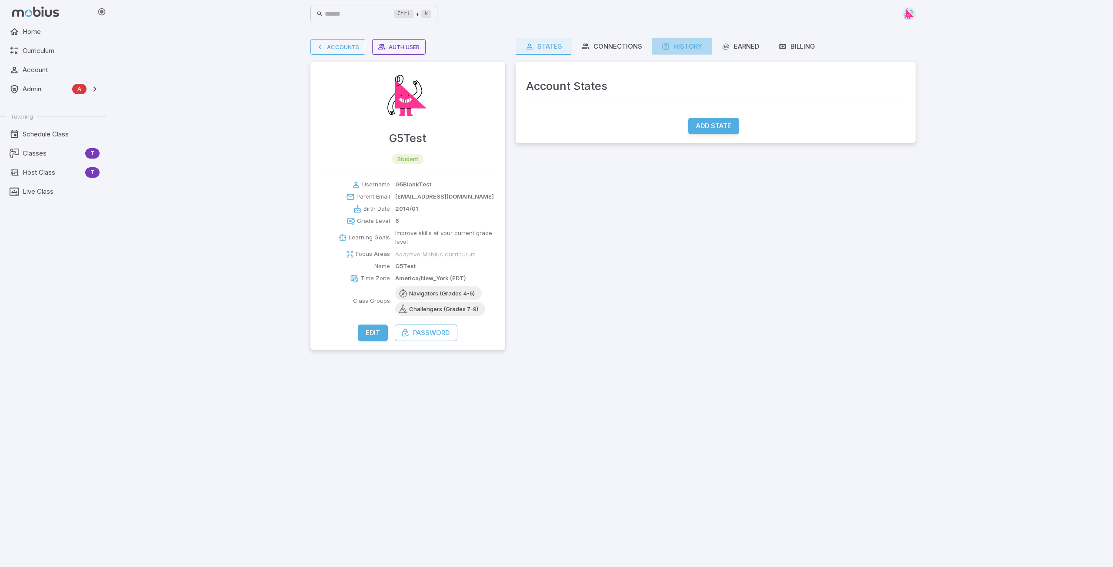
click at [686, 50] on div "History" at bounding box center [681, 47] width 41 height 10
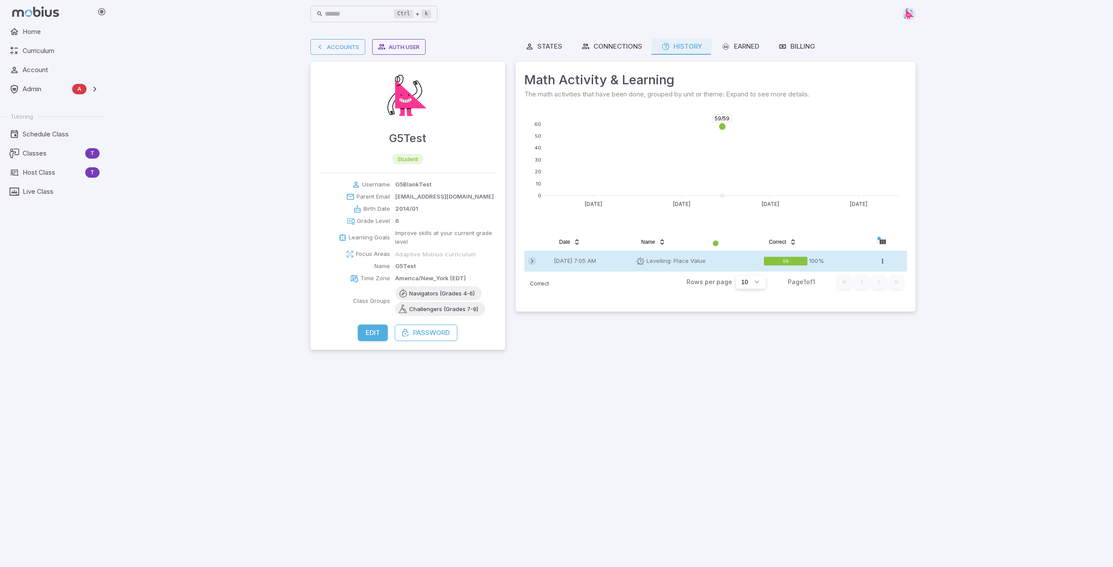
click at [531, 262] on icon at bounding box center [532, 261] width 9 height 9
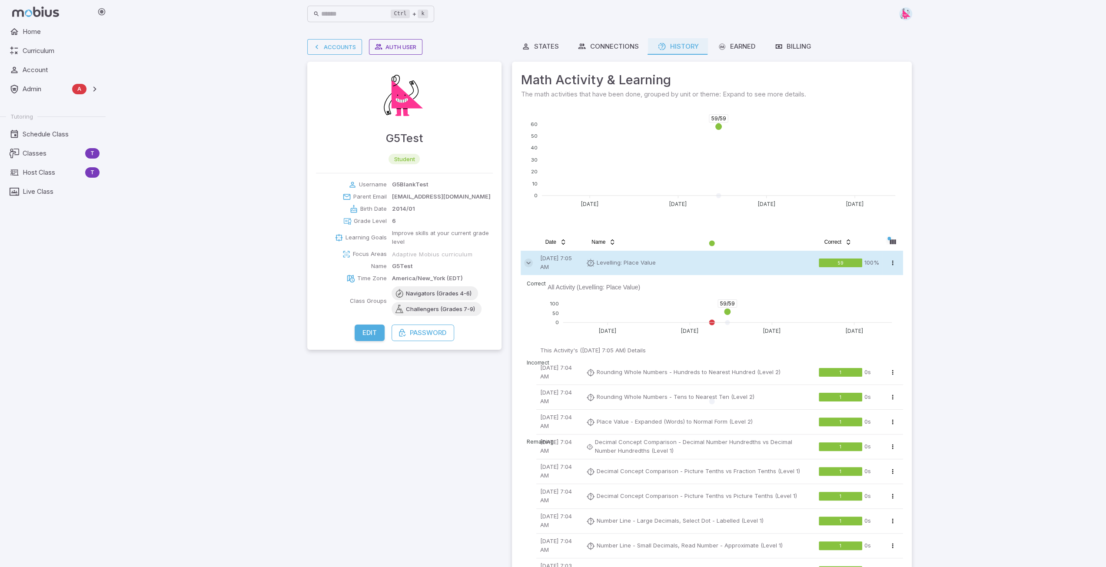
click at [531, 262] on icon at bounding box center [528, 263] width 9 height 9
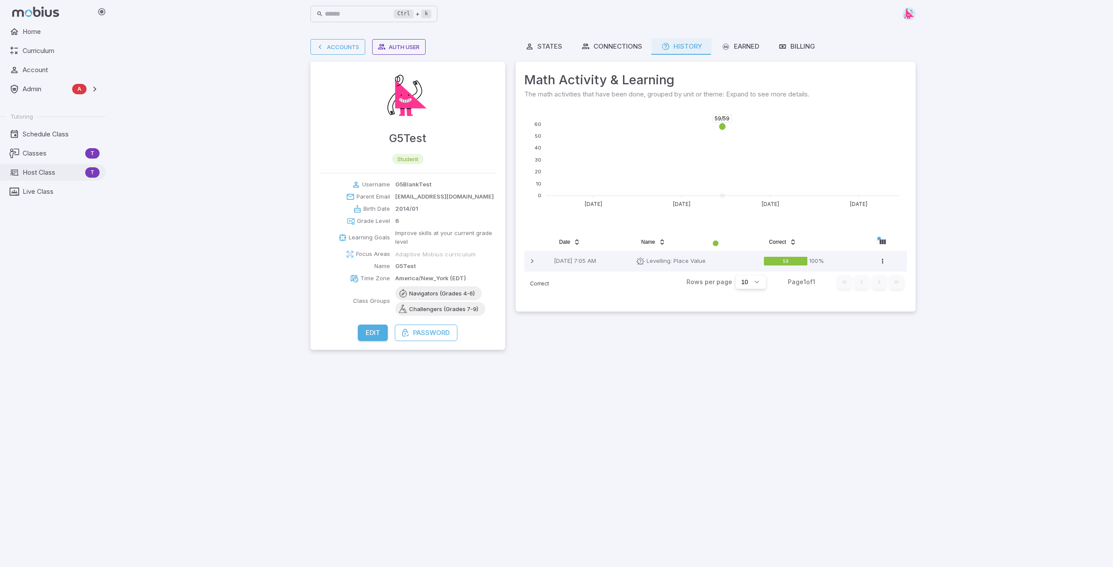
click at [34, 170] on span "Host Class" at bounding box center [52, 173] width 59 height 10
